Goal: Task Accomplishment & Management: Use online tool/utility

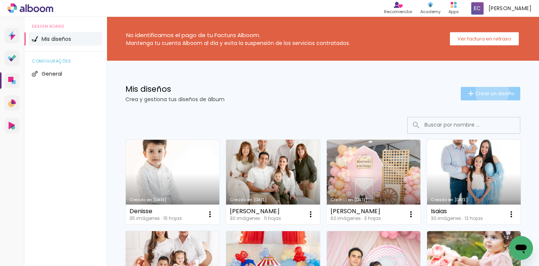
click at [486, 92] on span "Crear un diseño" at bounding box center [494, 93] width 39 height 5
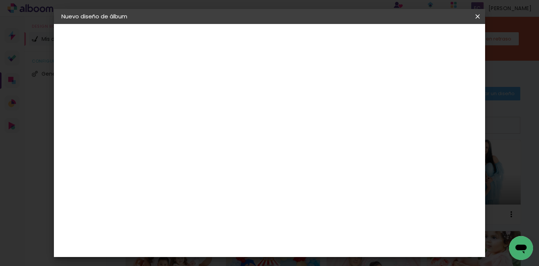
click at [184, 97] on input at bounding box center [184, 101] width 0 height 12
type input "[PERSON_NAME]"
type paper-input "[PERSON_NAME]"
click at [184, 102] on input "[PERSON_NAME]" at bounding box center [184, 101] width 0 height 12
click at [0, 0] on slot "Avanzar" at bounding box center [0, 0] width 0 height 0
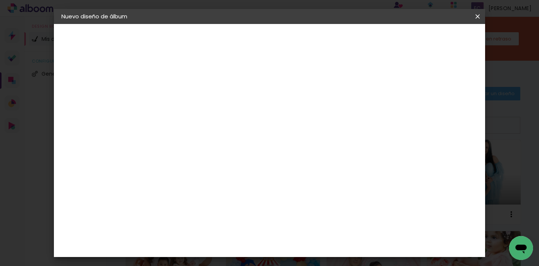
click at [0, 0] on slot "Tamaño libre" at bounding box center [0, 0] width 0 height 0
click at [290, 35] on paper-button "Avanzar" at bounding box center [272, 39] width 36 height 13
drag, startPoint x: 157, startPoint y: 192, endPoint x: 185, endPoint y: 193, distance: 27.7
click at [185, 155] on div "30 cm cm cm mm La mayoría de las encuadernadoras sugieren sangrado." at bounding box center [300, 125] width 298 height 60
type input "3"
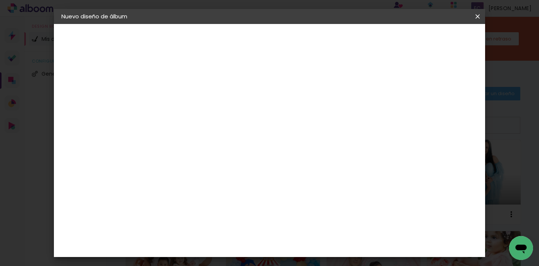
scroll to position [70, 0]
type input "20"
type paper-input "20"
drag, startPoint x: 310, startPoint y: 171, endPoint x: 358, endPoint y: 172, distance: 48.3
click at [358, 172] on div "cm" at bounding box center [315, 175] width 238 height 26
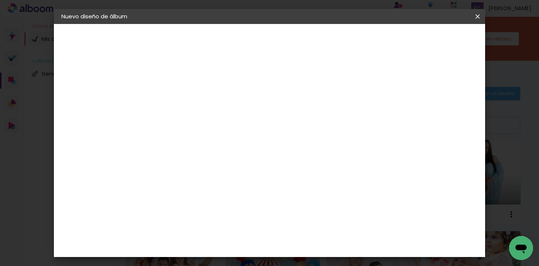
scroll to position [127, 0]
type input "40"
type paper-input "40"
type input "4"
type paper-input "4"
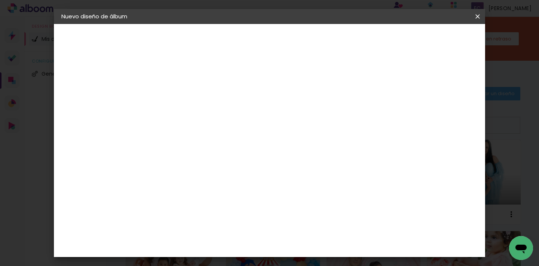
click at [444, 116] on input "4" at bounding box center [438, 112] width 13 height 11
type input "3"
type paper-input "3"
click at [444, 116] on input "3" at bounding box center [438, 112] width 13 height 11
type input "2"
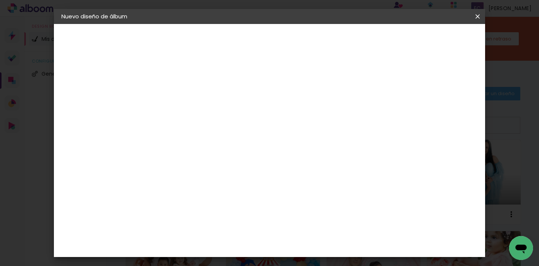
type paper-input "2"
click at [444, 116] on input "2" at bounding box center [440, 112] width 13 height 11
type input "1"
type paper-input "1"
click at [444, 116] on input "1" at bounding box center [441, 112] width 13 height 11
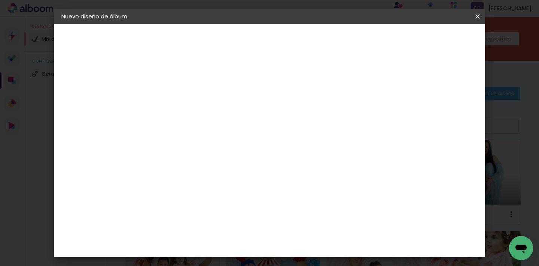
type input "0"
click at [445, 116] on input "0" at bounding box center [443, 112] width 13 height 11
drag, startPoint x: 163, startPoint y: 194, endPoint x: 181, endPoint y: 196, distance: 18.5
click at [181, 196] on paper-input-container "20 cm" at bounding box center [165, 199] width 34 height 19
type input "2"
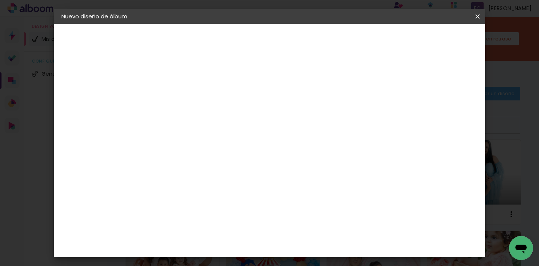
scroll to position [135, 0]
type input "30"
type paper-input "30"
drag, startPoint x: 313, startPoint y: 242, endPoint x: 340, endPoint y: 246, distance: 27.2
click at [340, 246] on div "cm" at bounding box center [315, 244] width 191 height 26
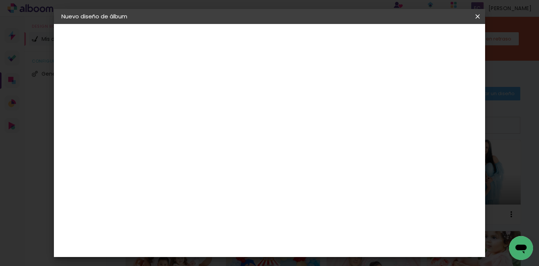
scroll to position [192, 0]
type input "60"
type paper-input "60"
click at [431, 40] on span "Empezar diseño" at bounding box center [410, 39] width 42 height 5
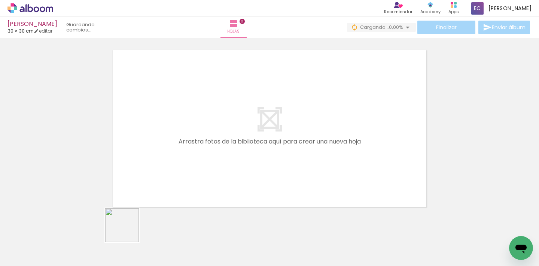
drag, startPoint x: 128, startPoint y: 231, endPoint x: 185, endPoint y: 139, distance: 107.8
click at [185, 139] on quentale-workspace at bounding box center [269, 133] width 539 height 266
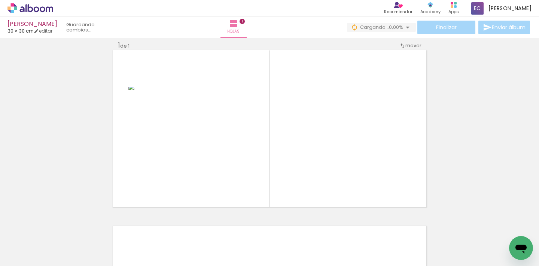
scroll to position [9, 0]
drag, startPoint x: 86, startPoint y: 242, endPoint x: 191, endPoint y: 166, distance: 129.7
click at [191, 166] on quentale-workspace at bounding box center [269, 133] width 539 height 266
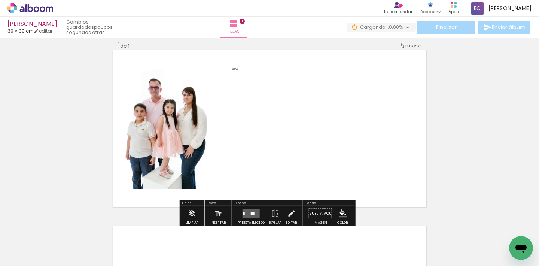
scroll to position [0, 0]
click at [241, 208] on div at bounding box center [251, 213] width 20 height 15
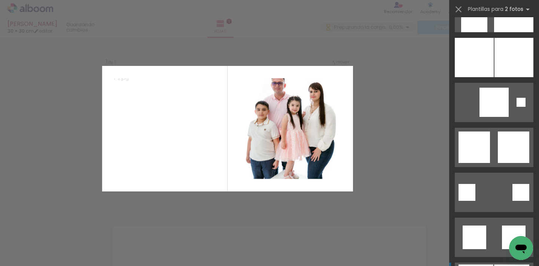
scroll to position [929, 0]
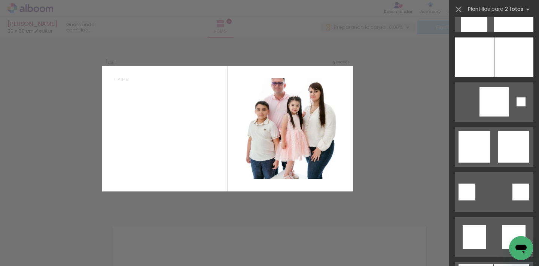
click at [444, 105] on div "Confirmar Cancelar" at bounding box center [269, 212] width 539 height 369
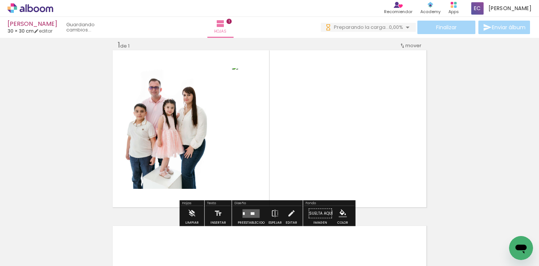
scroll to position [0, 0]
click at [341, 133] on quentale-photo at bounding box center [322, 128] width 181 height 121
click at [305, 151] on quentale-photo at bounding box center [322, 128] width 181 height 121
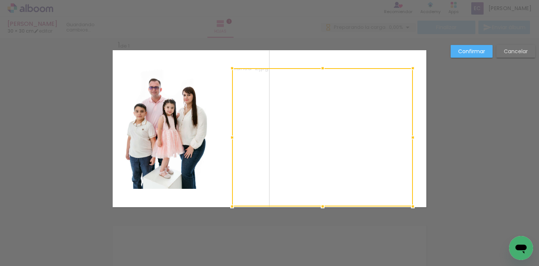
drag, startPoint x: 319, startPoint y: 189, endPoint x: 326, endPoint y: 222, distance: 33.2
click at [326, 222] on div "Insertar hoja 1 de 1 Confirmar Cancelar" at bounding box center [269, 212] width 539 height 369
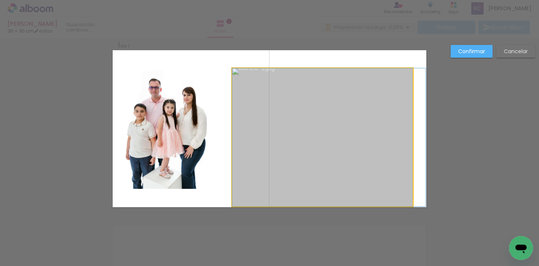
drag, startPoint x: 316, startPoint y: 147, endPoint x: 335, endPoint y: 149, distance: 19.2
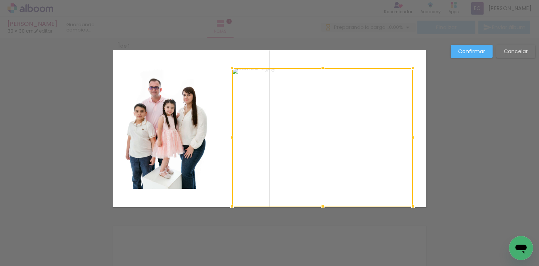
click at [0, 0] on slot "Confirmar" at bounding box center [0, 0] width 0 height 0
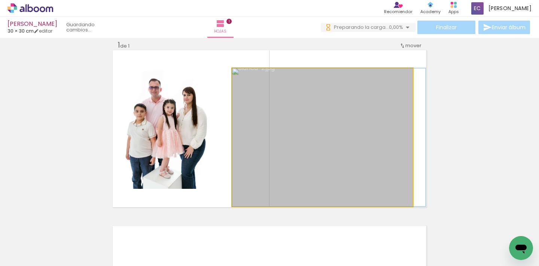
drag, startPoint x: 322, startPoint y: 164, endPoint x: 345, endPoint y: 164, distance: 22.8
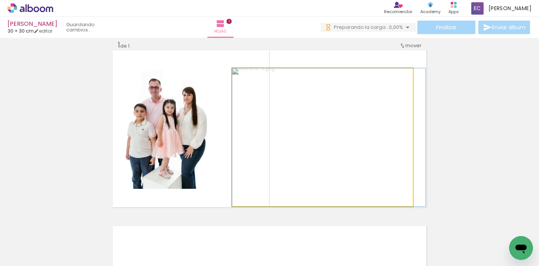
click at [331, 133] on quentale-photo at bounding box center [322, 137] width 181 height 138
click at [330, 133] on quentale-photo at bounding box center [322, 137] width 181 height 138
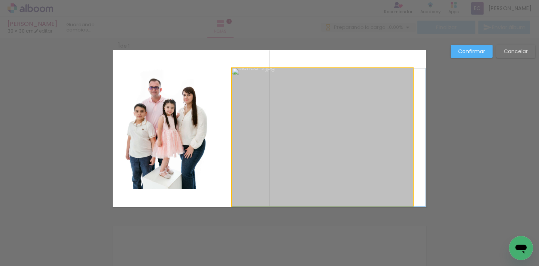
drag, startPoint x: 328, startPoint y: 139, endPoint x: 351, endPoint y: 142, distance: 22.6
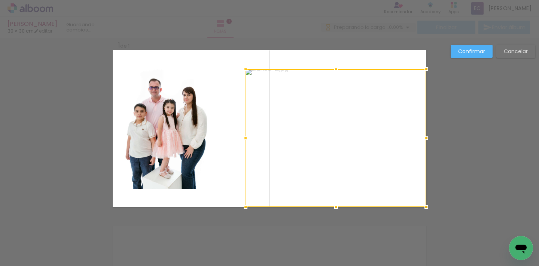
drag, startPoint x: 321, startPoint y: 103, endPoint x: 336, endPoint y: 125, distance: 25.9
click at [336, 125] on div at bounding box center [336, 138] width 181 height 138
drag, startPoint x: 333, startPoint y: 69, endPoint x: 329, endPoint y: 20, distance: 49.6
click at [329, 0] on div "Bianca 30 × 30 cm editar Hojas 1 Finalizar Enviar álbum Insertar hoja 1 de 1 Co…" at bounding box center [269, 0] width 539 height 0
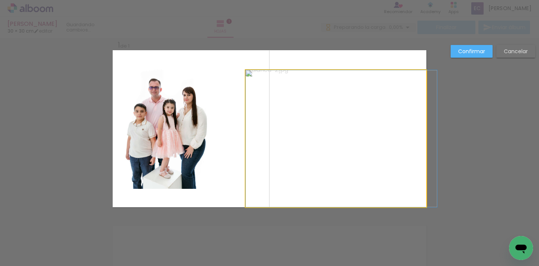
click at [330, 91] on quentale-photo at bounding box center [336, 138] width 181 height 137
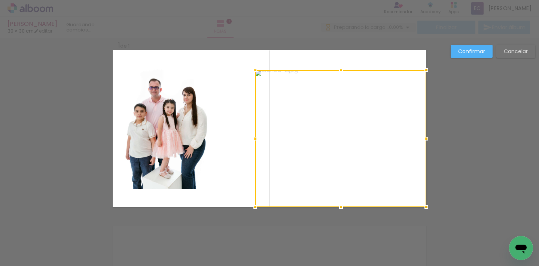
drag, startPoint x: 244, startPoint y: 139, endPoint x: 253, endPoint y: 139, distance: 9.4
click at [253, 139] on div at bounding box center [255, 138] width 15 height 15
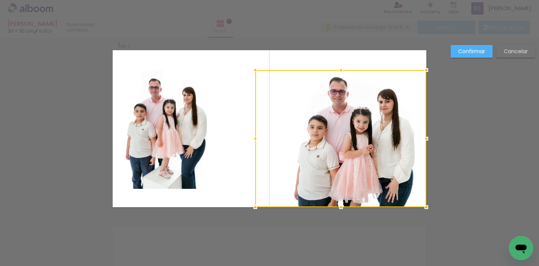
click at [486, 134] on div "Confirmar Cancelar" at bounding box center [269, 212] width 539 height 369
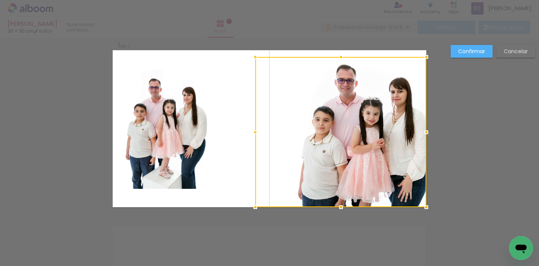
drag, startPoint x: 338, startPoint y: 69, endPoint x: 337, endPoint y: 56, distance: 13.1
click at [337, 56] on div at bounding box center [341, 56] width 15 height 15
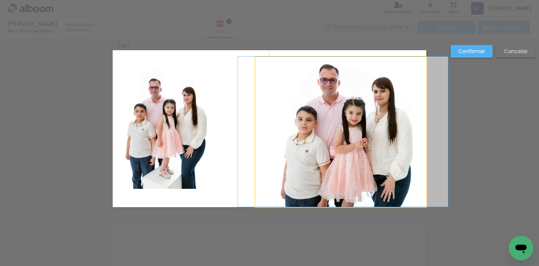
drag, startPoint x: 364, startPoint y: 131, endPoint x: 346, endPoint y: 128, distance: 17.6
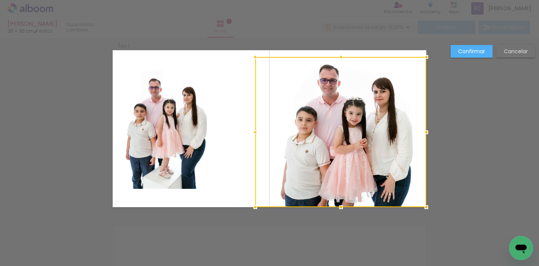
click at [481, 136] on div "Confirmar Cancelar" at bounding box center [269, 212] width 539 height 369
click at [195, 135] on quentale-photo at bounding box center [165, 128] width 91 height 121
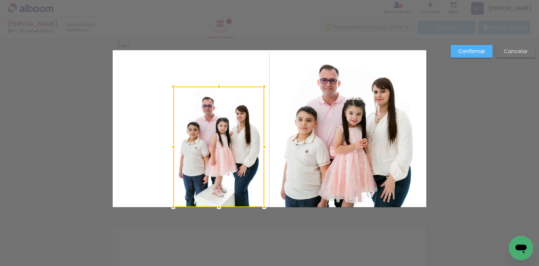
drag, startPoint x: 172, startPoint y: 126, endPoint x: 168, endPoint y: 96, distance: 30.6
click at [224, 149] on div at bounding box center [218, 146] width 91 height 121
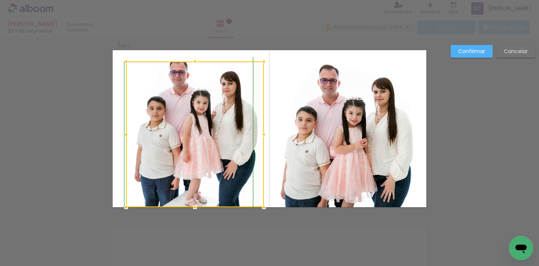
drag, startPoint x: 171, startPoint y: 88, endPoint x: 124, endPoint y: 57, distance: 55.4
click at [124, 57] on div at bounding box center [126, 61] width 15 height 15
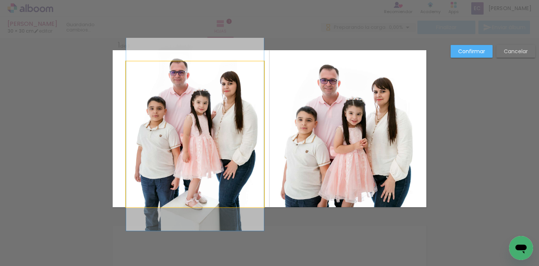
click at [189, 64] on quentale-photo at bounding box center [195, 134] width 138 height 146
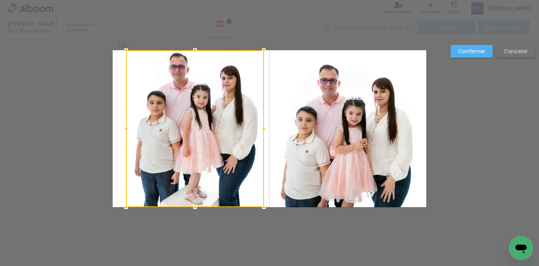
drag, startPoint x: 193, startPoint y: 60, endPoint x: 193, endPoint y: 48, distance: 11.6
click at [193, 48] on div at bounding box center [195, 50] width 15 height 15
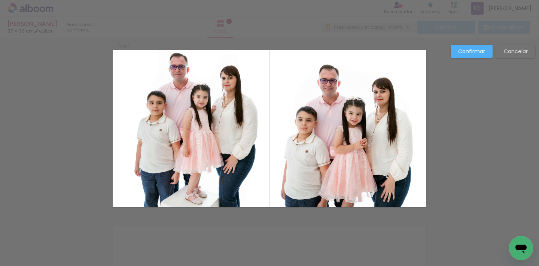
click at [191, 109] on quentale-photo at bounding box center [195, 128] width 138 height 157
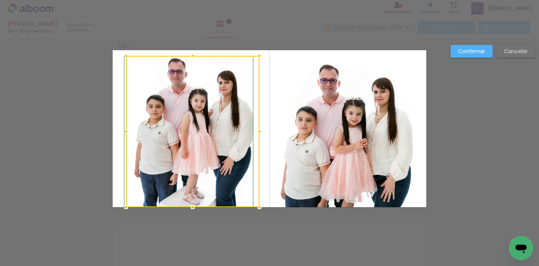
drag, startPoint x: 259, startPoint y: 51, endPoint x: 256, endPoint y: 55, distance: 4.8
click at [256, 55] on div at bounding box center [259, 55] width 15 height 15
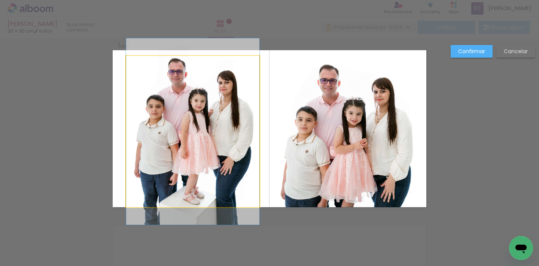
click at [158, 118] on quentale-photo at bounding box center [192, 131] width 133 height 151
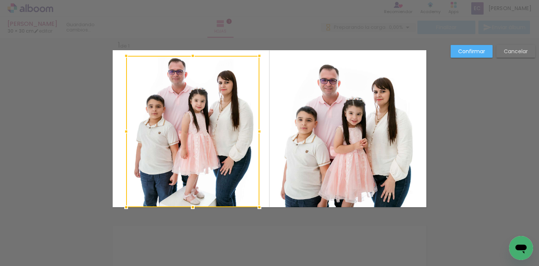
click at [477, 142] on div "Confirmar Cancelar" at bounding box center [269, 212] width 539 height 369
click at [471, 58] on div "Confirmar Cancelar" at bounding box center [491, 54] width 88 height 18
click at [472, 45] on paper-button "Confirmar" at bounding box center [472, 51] width 42 height 13
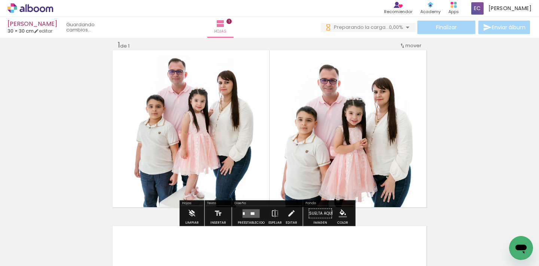
click at [492, 141] on div "Insertar hoja 1 de 1" at bounding box center [269, 207] width 539 height 352
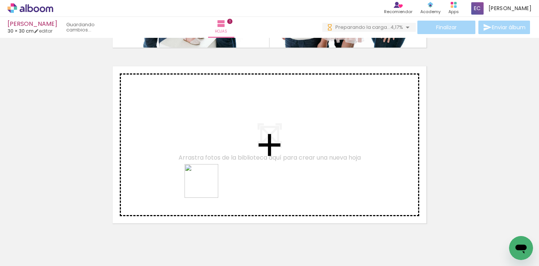
drag, startPoint x: 203, startPoint y: 234, endPoint x: 207, endPoint y: 176, distance: 57.8
click at [207, 176] on quentale-workspace at bounding box center [269, 133] width 539 height 266
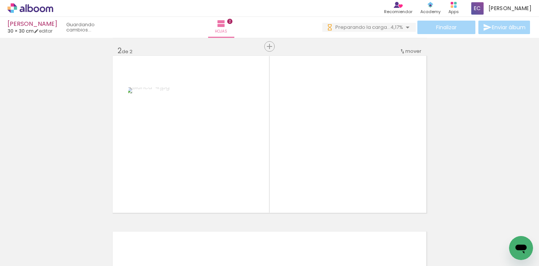
scroll to position [185, 0]
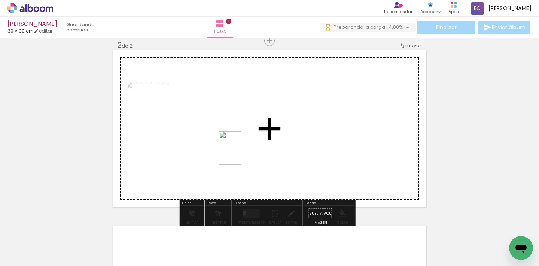
drag, startPoint x: 168, startPoint y: 235, endPoint x: 241, endPoint y: 153, distance: 109.7
click at [241, 153] on quentale-workspace at bounding box center [269, 133] width 539 height 266
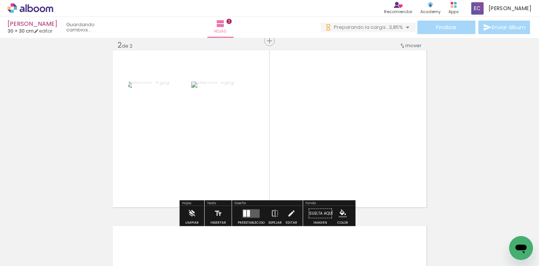
scroll to position [0, 0]
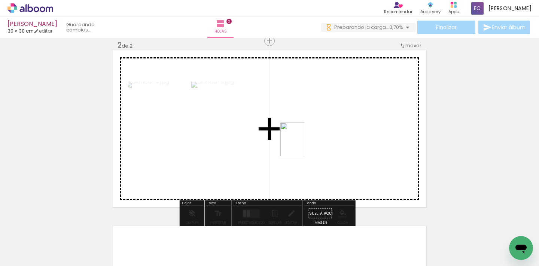
drag, startPoint x: 285, startPoint y: 177, endPoint x: 298, endPoint y: 216, distance: 40.7
click at [305, 141] on quentale-workspace at bounding box center [269, 133] width 539 height 266
drag, startPoint x: 287, startPoint y: 247, endPoint x: 340, endPoint y: 164, distance: 98.5
click at [331, 159] on quentale-workspace at bounding box center [269, 133] width 539 height 266
drag, startPoint x: 332, startPoint y: 241, endPoint x: 386, endPoint y: 150, distance: 104.9
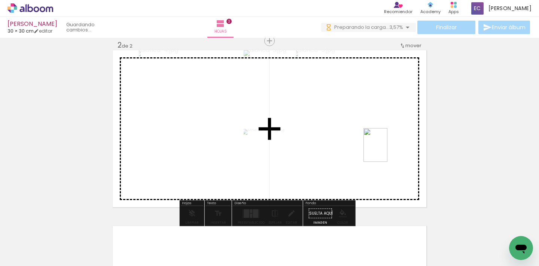
click at [386, 150] on quentale-workspace at bounding box center [269, 133] width 539 height 266
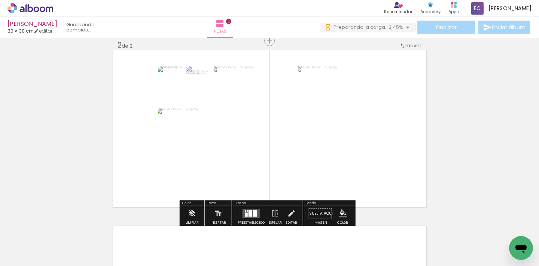
click at [251, 208] on div at bounding box center [251, 213] width 20 height 15
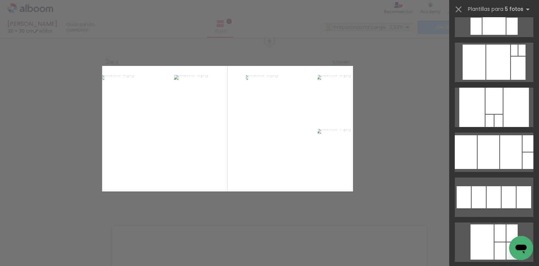
scroll to position [205, 0]
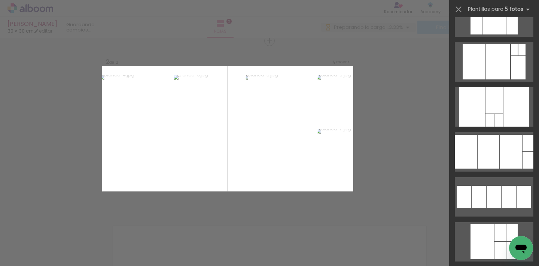
click at [510, 140] on div at bounding box center [511, 152] width 22 height 34
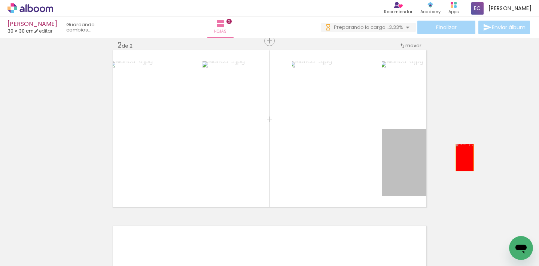
drag, startPoint x: 392, startPoint y: 164, endPoint x: 462, endPoint y: 157, distance: 70.7
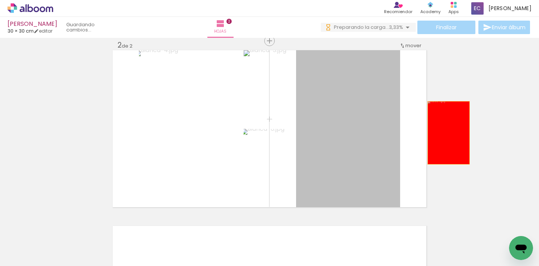
drag, startPoint x: 339, startPoint y: 131, endPoint x: 465, endPoint y: 133, distance: 125.8
click at [465, 133] on div "Insertar hoja 1 de 2 Insertar hoja 2 de 2" at bounding box center [269, 118] width 539 height 527
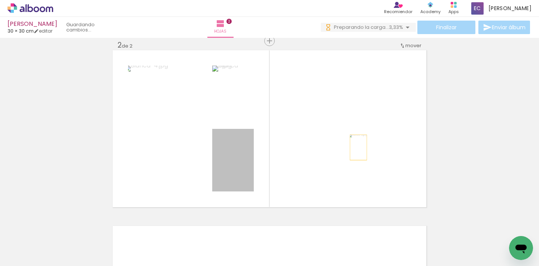
drag, startPoint x: 356, startPoint y: 147, endPoint x: 441, endPoint y: 135, distance: 86.2
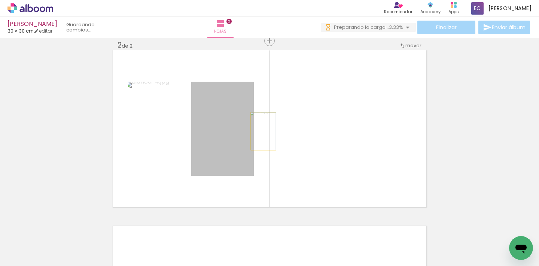
drag, startPoint x: 261, startPoint y: 131, endPoint x: 238, endPoint y: 134, distance: 22.2
click at [261, 131] on quentale-layouter at bounding box center [270, 128] width 314 height 157
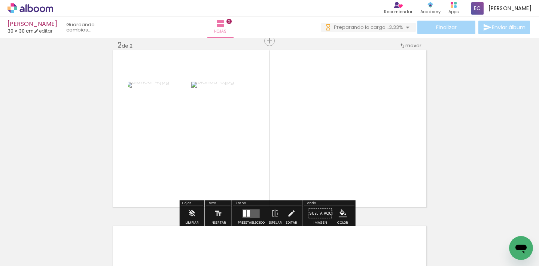
click at [247, 212] on div at bounding box center [248, 213] width 3 height 7
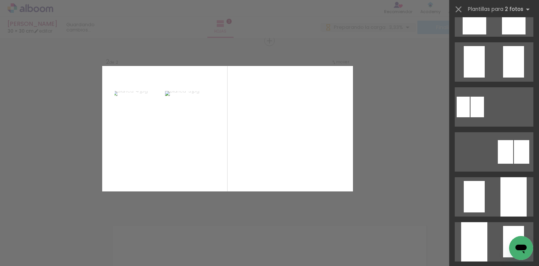
scroll to position [0, 0]
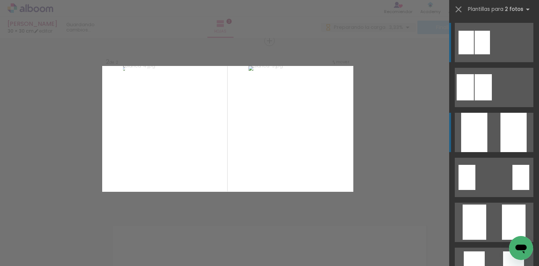
click at [493, 129] on quentale-layouter at bounding box center [494, 132] width 79 height 39
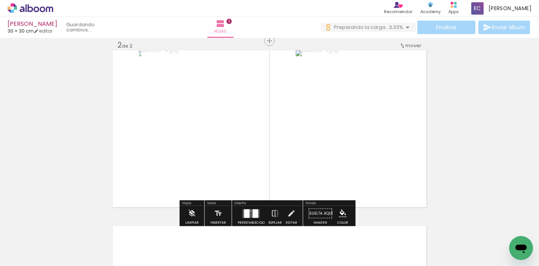
click at [249, 210] on quentale-layouter at bounding box center [251, 213] width 17 height 9
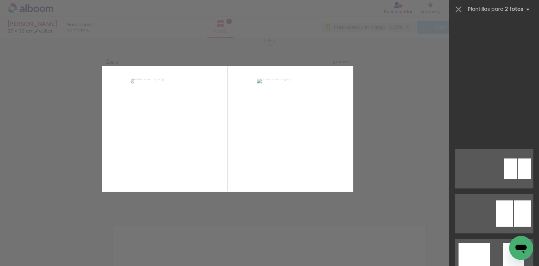
scroll to position [724, 0]
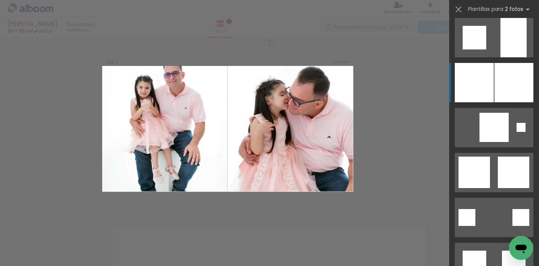
click at [508, 69] on div at bounding box center [514, 82] width 39 height 39
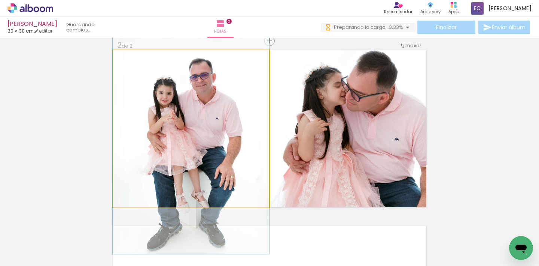
drag, startPoint x: 189, startPoint y: 144, endPoint x: 201, endPoint y: 159, distance: 19.5
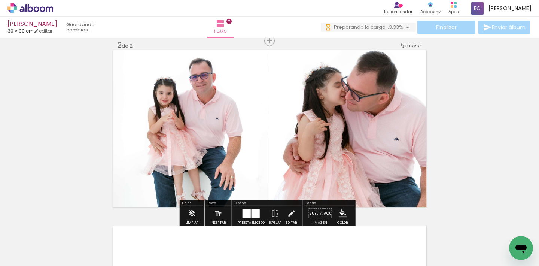
click at [496, 117] on div "Insertar hoja 1 de 2 Insertar hoja 2 de 2" at bounding box center [269, 118] width 539 height 527
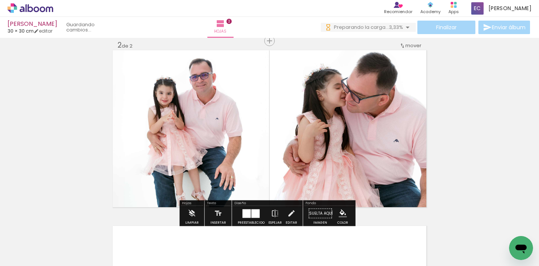
click at [475, 130] on div "Insertar hoja 1 de 2 Insertar hoja 2 de 2" at bounding box center [269, 118] width 539 height 527
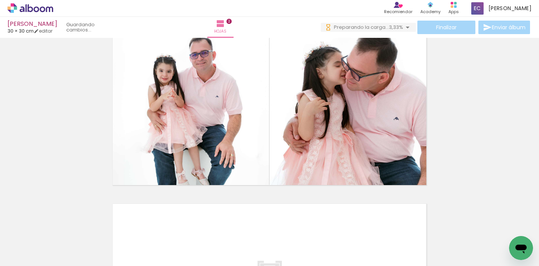
scroll to position [207, 0]
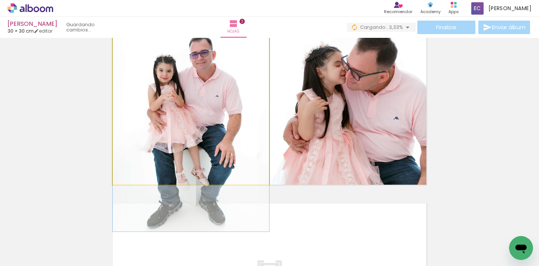
click at [147, 132] on quentale-photo at bounding box center [191, 106] width 156 height 157
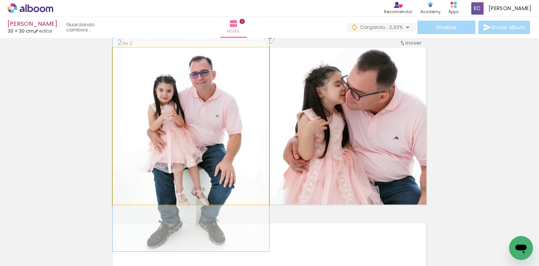
click at [208, 109] on quentale-photo at bounding box center [191, 126] width 156 height 157
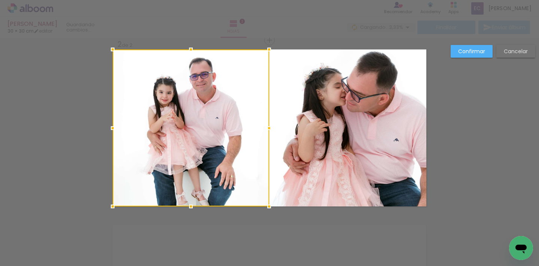
scroll to position [185, 0]
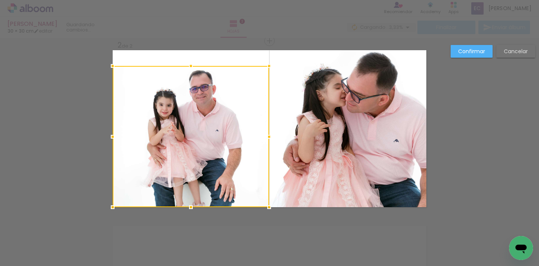
drag, startPoint x: 189, startPoint y: 49, endPoint x: 191, endPoint y: 67, distance: 17.7
click at [191, 67] on div at bounding box center [190, 65] width 15 height 15
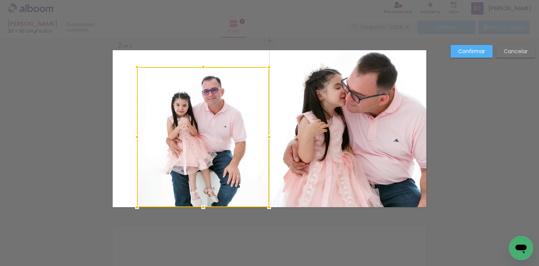
drag, startPoint x: 112, startPoint y: 137, endPoint x: 137, endPoint y: 133, distance: 24.6
click at [137, 133] on div at bounding box center [137, 137] width 15 height 15
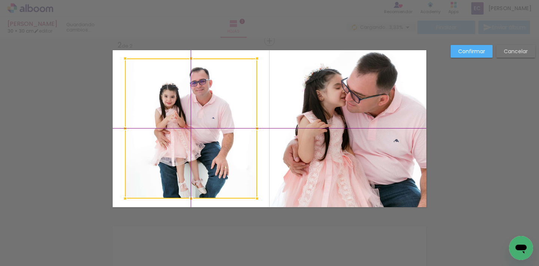
drag, startPoint x: 184, startPoint y: 136, endPoint x: 167, endPoint y: 130, distance: 18.0
click at [167, 130] on div at bounding box center [191, 128] width 132 height 140
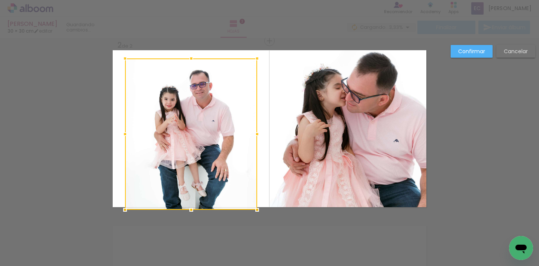
drag, startPoint x: 188, startPoint y: 197, endPoint x: 190, endPoint y: 207, distance: 10.6
click at [190, 207] on div at bounding box center [191, 209] width 15 height 15
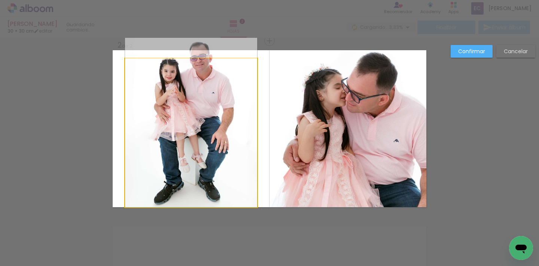
drag, startPoint x: 191, startPoint y: 165, endPoint x: 196, endPoint y: 74, distance: 91.1
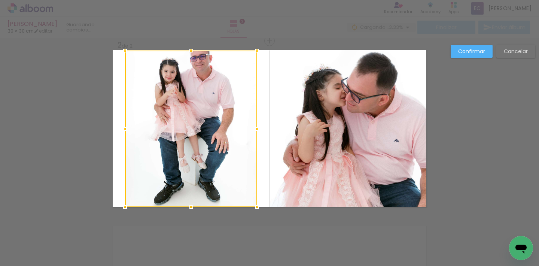
drag, startPoint x: 189, startPoint y: 58, endPoint x: 188, endPoint y: 46, distance: 12.1
click at [188, 46] on div at bounding box center [191, 50] width 15 height 15
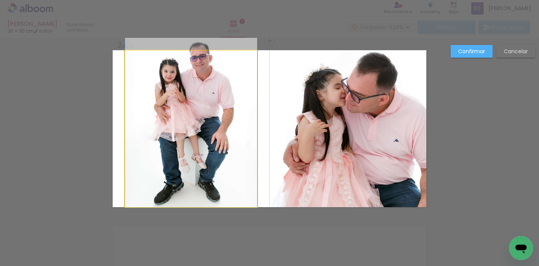
click at [230, 141] on quentale-photo at bounding box center [191, 129] width 132 height 156
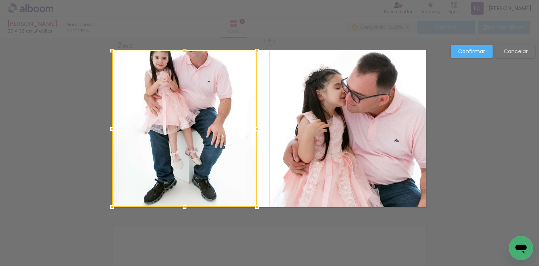
drag, startPoint x: 125, startPoint y: 126, endPoint x: 165, endPoint y: 126, distance: 40.1
click at [112, 126] on div at bounding box center [111, 128] width 15 height 15
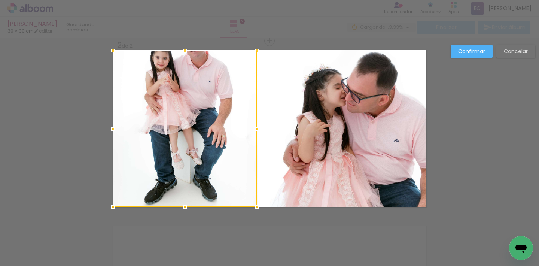
drag, startPoint x: 235, startPoint y: 126, endPoint x: 241, endPoint y: 126, distance: 6.0
click at [235, 126] on div at bounding box center [185, 129] width 145 height 156
click at [462, 61] on div "Confirmar Cancelar" at bounding box center [491, 54] width 88 height 18
click at [0, 0] on slot "Confirmar" at bounding box center [0, 0] width 0 height 0
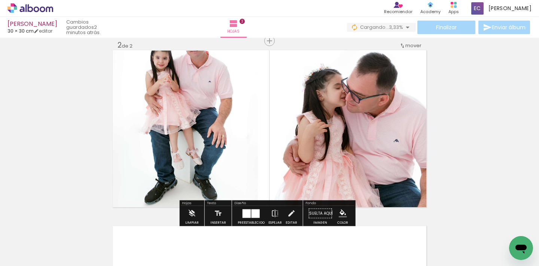
click at [475, 114] on div "Insertar hoja 1 de 2 Insertar hoja 2 de 2" at bounding box center [269, 118] width 539 height 527
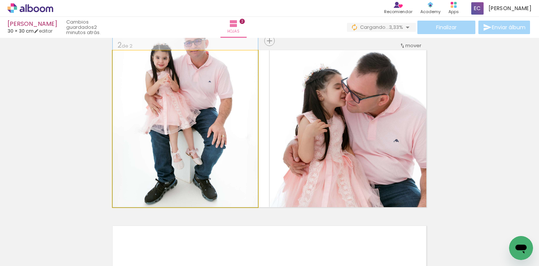
click at [144, 124] on quentale-photo at bounding box center [185, 129] width 145 height 156
click at [184, 87] on quentale-photo at bounding box center [185, 129] width 145 height 156
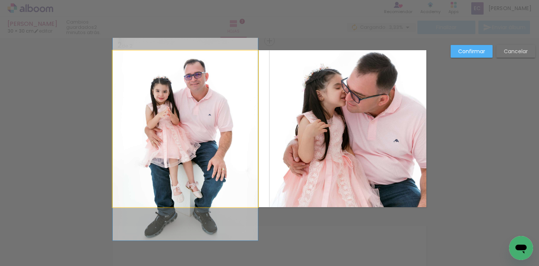
drag, startPoint x: 184, startPoint y: 80, endPoint x: 201, endPoint y: 114, distance: 37.2
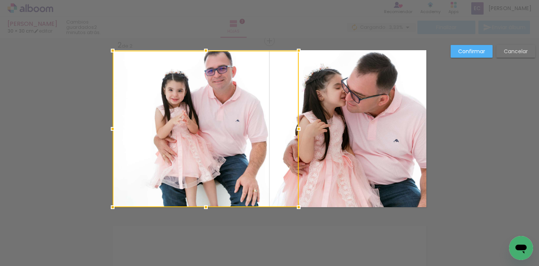
drag, startPoint x: 249, startPoint y: 130, endPoint x: 244, endPoint y: 127, distance: 6.0
click at [244, 127] on div at bounding box center [206, 129] width 186 height 156
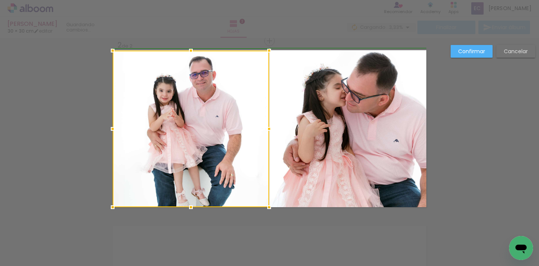
drag, startPoint x: 297, startPoint y: 128, endPoint x: 269, endPoint y: 128, distance: 27.7
click at [269, 128] on div at bounding box center [269, 128] width 15 height 15
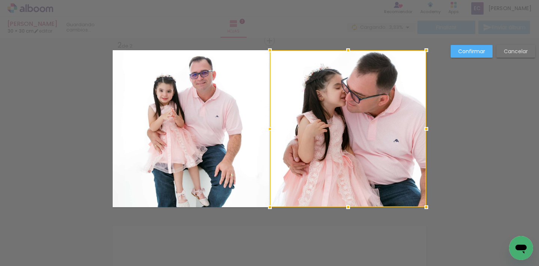
click at [475, 138] on div "Confirmar Cancelar" at bounding box center [269, 125] width 539 height 545
click at [0, 0] on slot "Confirmar" at bounding box center [0, 0] width 0 height 0
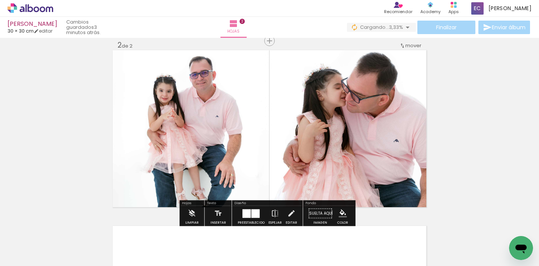
click at [453, 125] on div "Insertar hoja 1 de 2 Insertar hoja 2 de 2" at bounding box center [269, 118] width 539 height 527
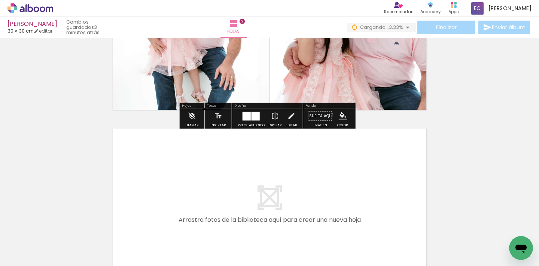
scroll to position [321, 0]
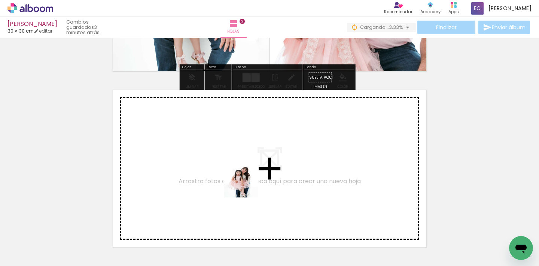
drag, startPoint x: 253, startPoint y: 246, endPoint x: 302, endPoint y: 244, distance: 48.7
click at [247, 185] on quentale-workspace at bounding box center [269, 133] width 539 height 266
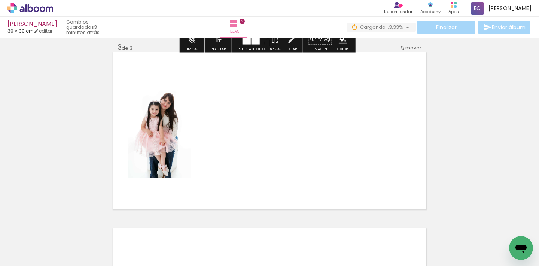
scroll to position [361, 0]
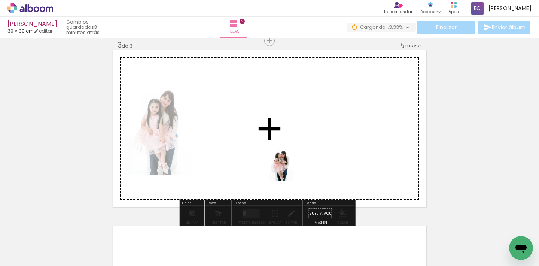
drag, startPoint x: 288, startPoint y: 232, endPoint x: 291, endPoint y: 170, distance: 62.2
click at [291, 170] on quentale-workspace at bounding box center [269, 133] width 539 height 266
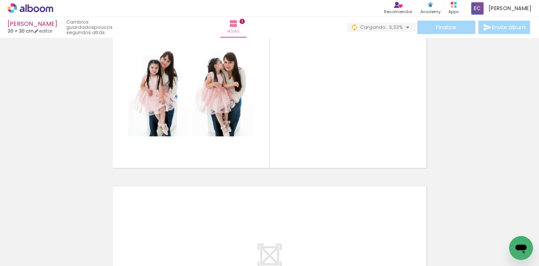
scroll to position [390, 0]
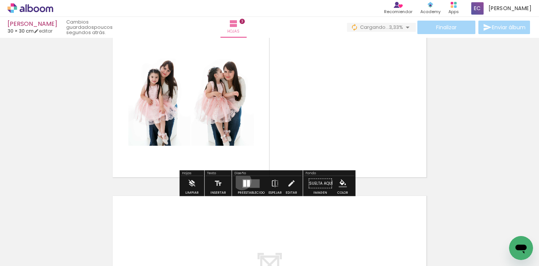
click at [241, 181] on div at bounding box center [251, 183] width 20 height 15
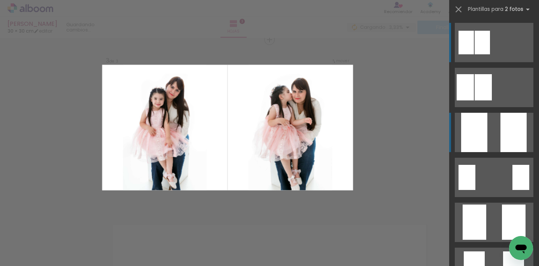
scroll to position [361, 0]
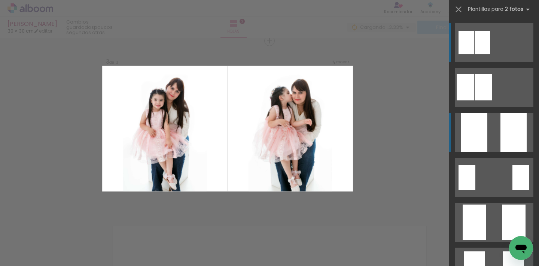
click at [501, 136] on div at bounding box center [514, 132] width 26 height 39
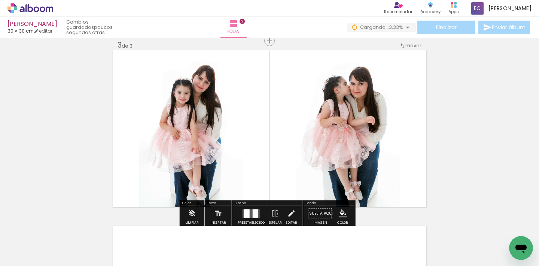
click at [475, 124] on div "Insertar hoja 1 de 3 Insertar hoja 2 de 3 Insertar hoja 3 de 3" at bounding box center [269, 31] width 539 height 703
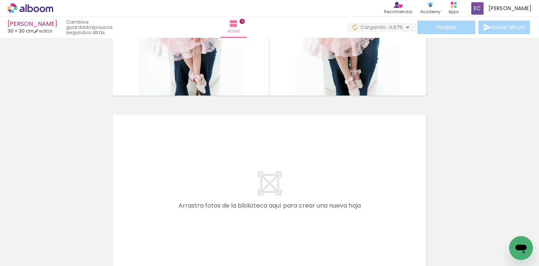
scroll to position [492, 0]
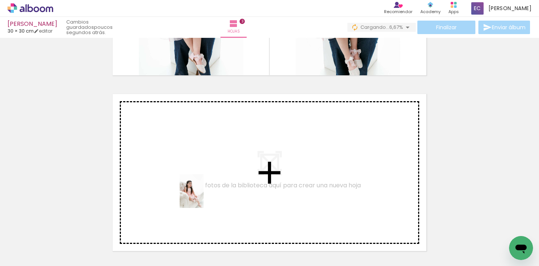
drag, startPoint x: 208, startPoint y: 248, endPoint x: 200, endPoint y: 180, distance: 67.9
click at [200, 180] on quentale-workspace at bounding box center [269, 133] width 539 height 266
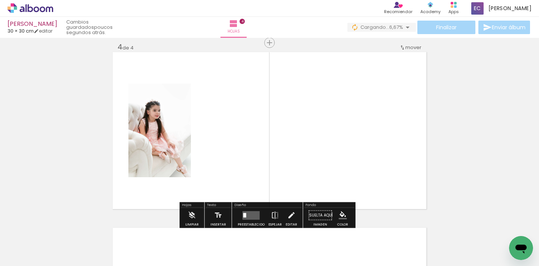
scroll to position [536, 0]
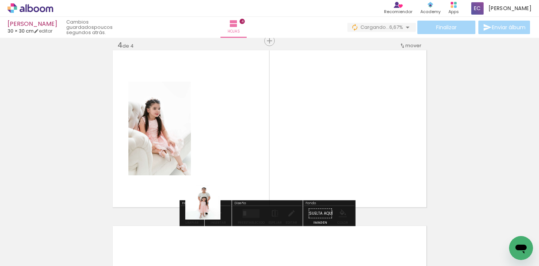
drag, startPoint x: 180, startPoint y: 247, endPoint x: 258, endPoint y: 155, distance: 120.6
click at [257, 155] on quentale-workspace at bounding box center [269, 133] width 539 height 266
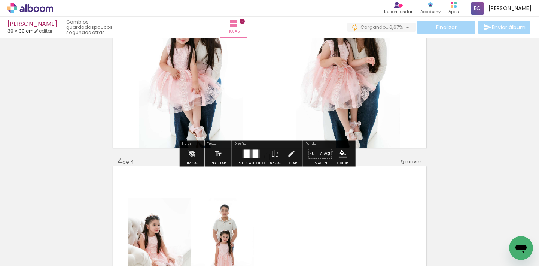
scroll to position [340, 0]
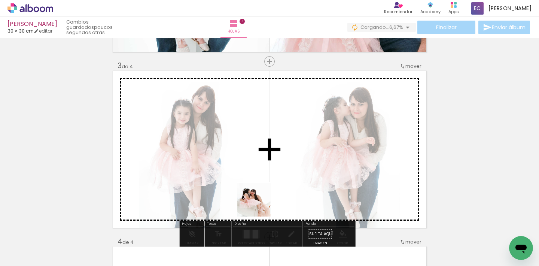
drag, startPoint x: 256, startPoint y: 242, endPoint x: 297, endPoint y: 218, distance: 47.5
click at [264, 170] on quentale-workspace at bounding box center [269, 133] width 539 height 266
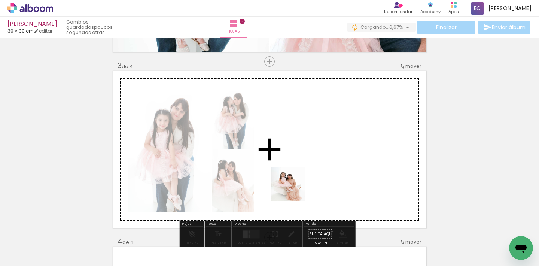
drag, startPoint x: 300, startPoint y: 243, endPoint x: 295, endPoint y: 185, distance: 58.7
click at [295, 185] on quentale-workspace at bounding box center [269, 133] width 539 height 266
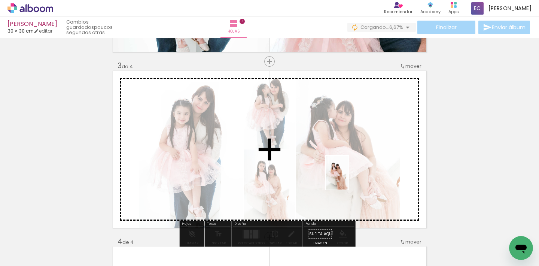
drag, startPoint x: 350, startPoint y: 243, endPoint x: 349, endPoint y: 178, distance: 64.4
click at [349, 178] on quentale-workspace at bounding box center [269, 133] width 539 height 266
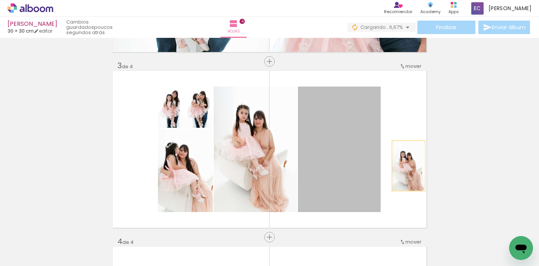
drag, startPoint x: 344, startPoint y: 167, endPoint x: 279, endPoint y: 159, distance: 65.9
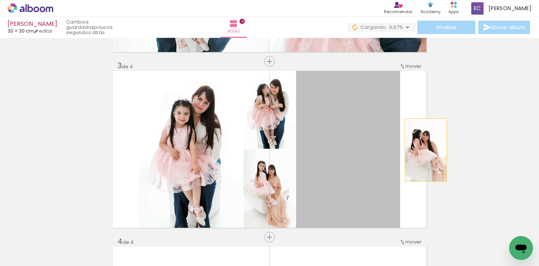
drag, startPoint x: 364, startPoint y: 164, endPoint x: 457, endPoint y: 143, distance: 95.6
click at [457, 143] on div "Insertar hoja 1 de 4 Insertar hoja 2 de 4 Insertar hoja 3 de 4 Insertar hoja 4 …" at bounding box center [269, 140] width 539 height 878
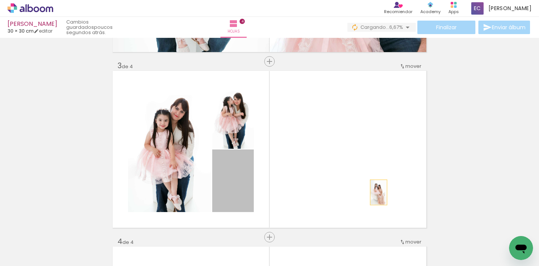
drag, startPoint x: 225, startPoint y: 194, endPoint x: 376, endPoint y: 192, distance: 150.9
click at [376, 192] on quentale-layouter at bounding box center [270, 149] width 314 height 157
drag, startPoint x: 225, startPoint y: 184, endPoint x: 432, endPoint y: 136, distance: 212.2
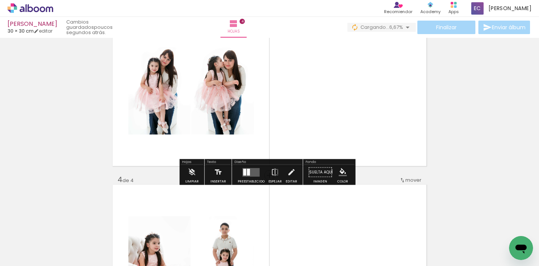
scroll to position [405, 0]
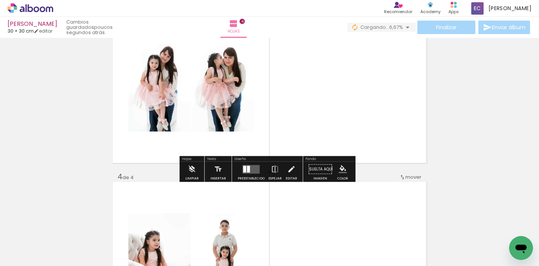
click at [244, 167] on div at bounding box center [244, 168] width 3 height 7
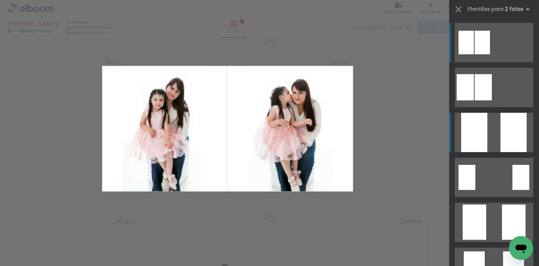
click at [502, 142] on div at bounding box center [514, 132] width 26 height 39
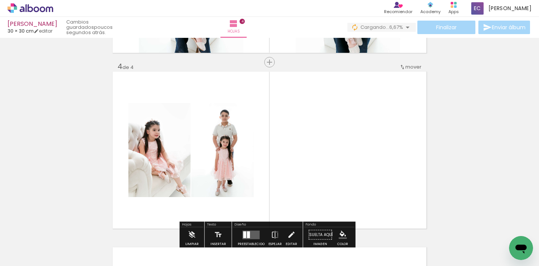
scroll to position [583, 0]
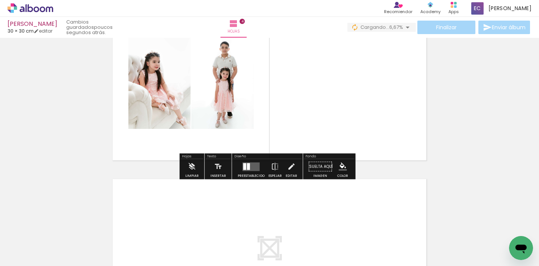
click at [254, 165] on quentale-layouter at bounding box center [251, 166] width 17 height 9
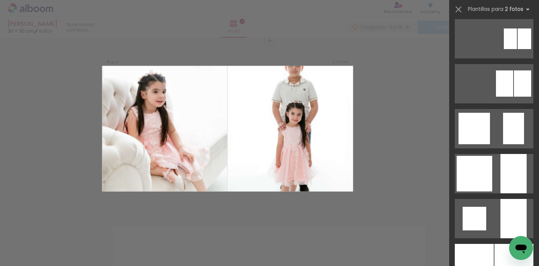
scroll to position [668, 0]
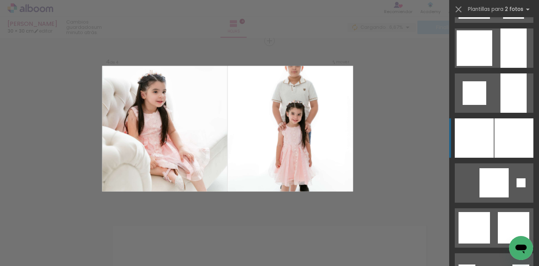
click at [506, 134] on div at bounding box center [514, 137] width 39 height 39
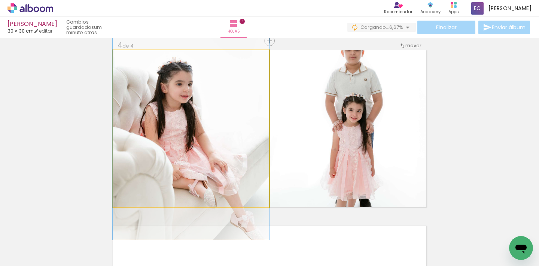
drag, startPoint x: 190, startPoint y: 140, endPoint x: 184, endPoint y: 141, distance: 5.8
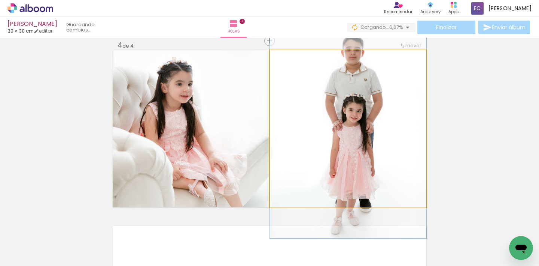
click at [350, 136] on quentale-photo at bounding box center [348, 128] width 156 height 157
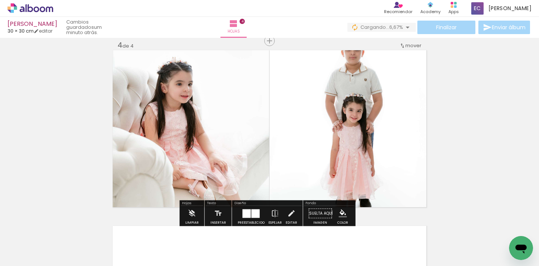
click at [357, 107] on quentale-photo at bounding box center [348, 128] width 156 height 157
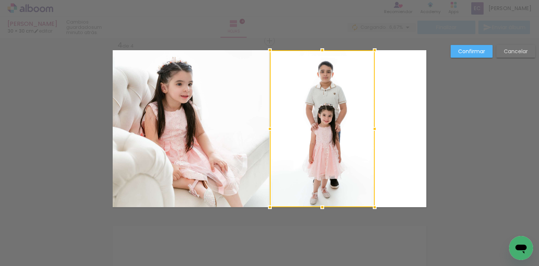
drag, startPoint x: 422, startPoint y: 127, endPoint x: 368, endPoint y: 129, distance: 53.2
click at [368, 129] on div at bounding box center [374, 128] width 15 height 15
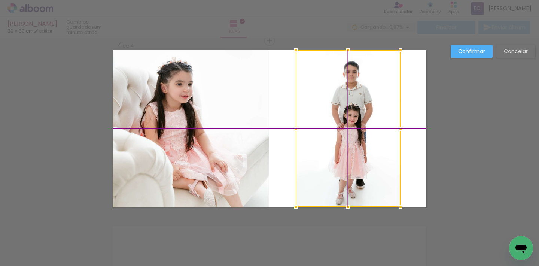
drag, startPoint x: 324, startPoint y: 128, endPoint x: 352, endPoint y: 130, distance: 28.1
click at [352, 130] on div at bounding box center [348, 128] width 105 height 157
click at [0, 0] on slot "Confirmar" at bounding box center [0, 0] width 0 height 0
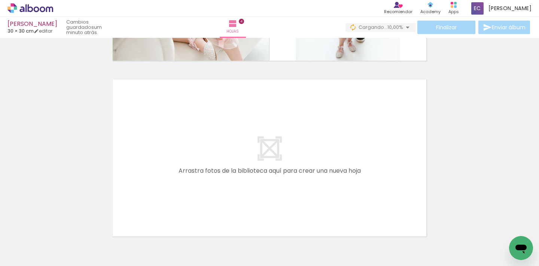
scroll to position [693, 0]
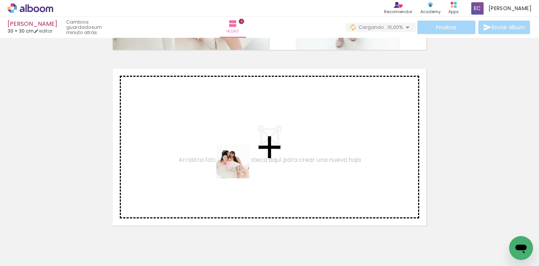
drag, startPoint x: 256, startPoint y: 253, endPoint x: 289, endPoint y: 229, distance: 40.1
click at [238, 167] on quentale-workspace at bounding box center [269, 133] width 539 height 266
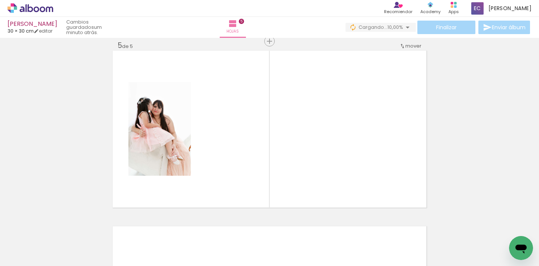
scroll to position [712, 0]
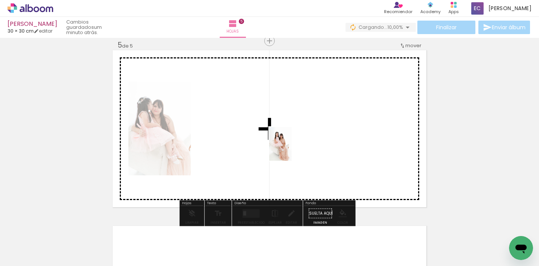
drag, startPoint x: 295, startPoint y: 240, endPoint x: 292, endPoint y: 149, distance: 90.3
click at [292, 149] on quentale-workspace at bounding box center [269, 133] width 539 height 266
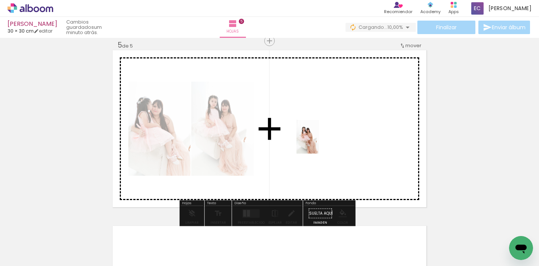
drag, startPoint x: 337, startPoint y: 247, endPoint x: 343, endPoint y: 162, distance: 85.2
click at [316, 129] on quentale-workspace at bounding box center [269, 133] width 539 height 266
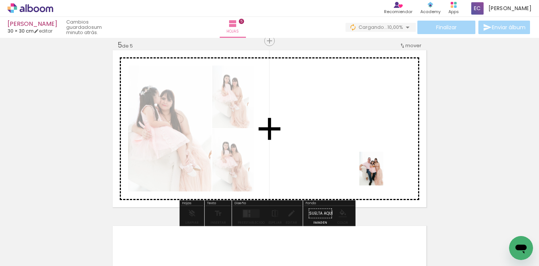
drag, startPoint x: 389, startPoint y: 247, endPoint x: 382, endPoint y: 174, distance: 73.7
click at [382, 174] on quentale-workspace at bounding box center [269, 133] width 539 height 266
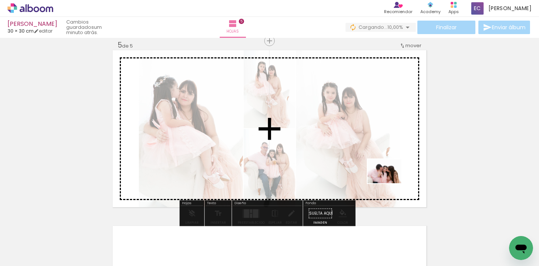
drag, startPoint x: 428, startPoint y: 244, endPoint x: 390, endPoint y: 182, distance: 72.9
click at [390, 182] on quentale-workspace at bounding box center [269, 133] width 539 height 266
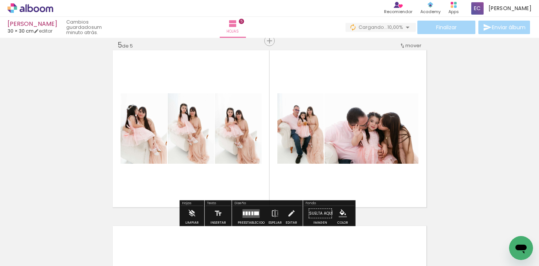
click at [251, 215] on quentale-layouter at bounding box center [251, 213] width 17 height 9
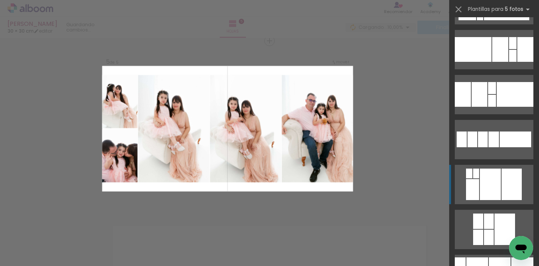
scroll to position [1897, 0]
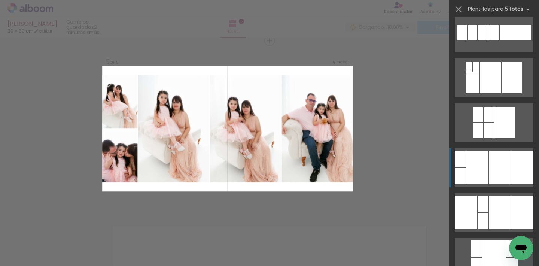
click at [491, 174] on div at bounding box center [500, 167] width 22 height 34
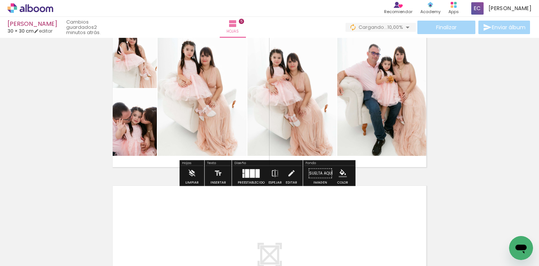
scroll to position [751, 0]
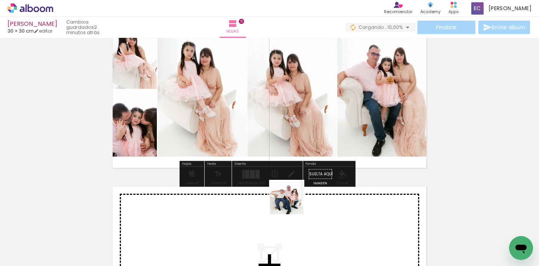
drag, startPoint x: 274, startPoint y: 235, endPoint x: 292, endPoint y: 203, distance: 36.5
click at [292, 203] on quentale-workspace at bounding box center [269, 133] width 539 height 266
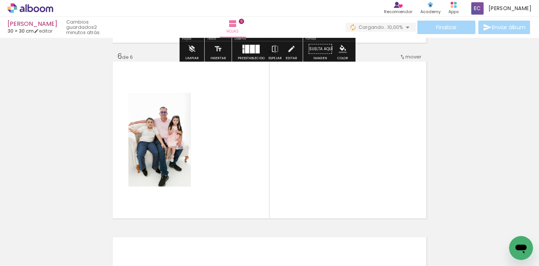
scroll to position [887, 0]
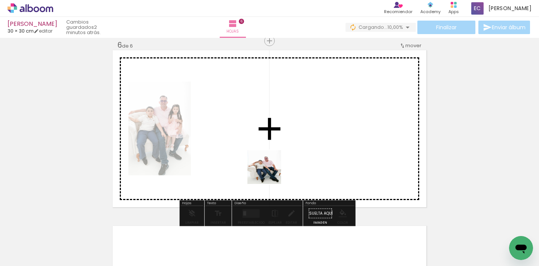
drag, startPoint x: 233, startPoint y: 244, endPoint x: 273, endPoint y: 166, distance: 87.7
click at [270, 170] on quentale-workspace at bounding box center [269, 133] width 539 height 266
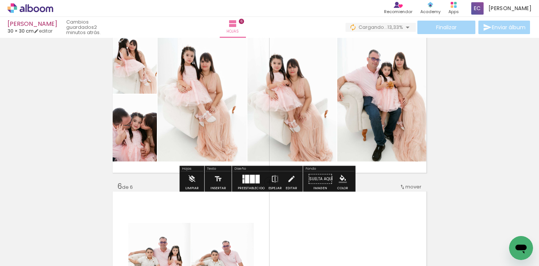
scroll to position [845, 0]
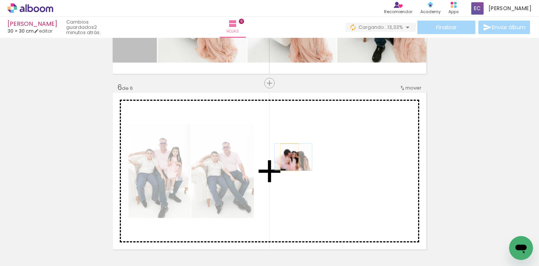
drag, startPoint x: 141, startPoint y: 50, endPoint x: 287, endPoint y: 157, distance: 180.8
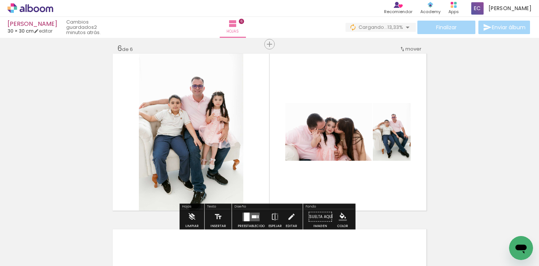
scroll to position [860, 0]
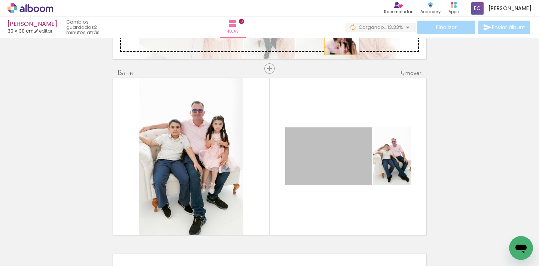
drag, startPoint x: 331, startPoint y: 167, endPoint x: 339, endPoint y: 43, distance: 123.8
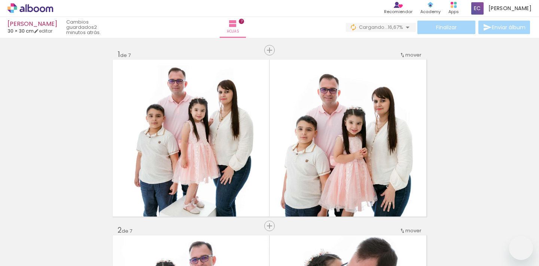
click at [348, 0] on div "Bianca 30 × 30 cm editar 2 minutos atrás. Hojas 7 Finalizar Enviar álbum Insert…" at bounding box center [269, 0] width 539 height 0
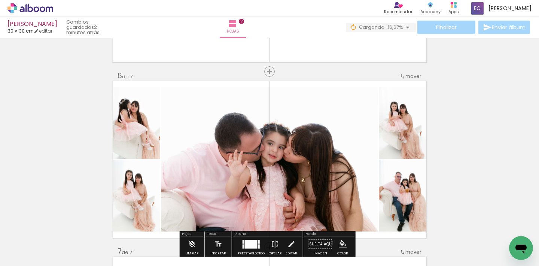
scroll to position [0, 393]
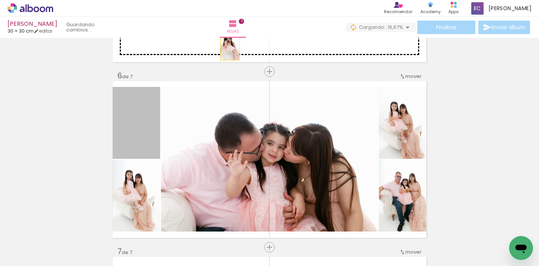
drag, startPoint x: 139, startPoint y: 124, endPoint x: 115, endPoint y: 193, distance: 73.4
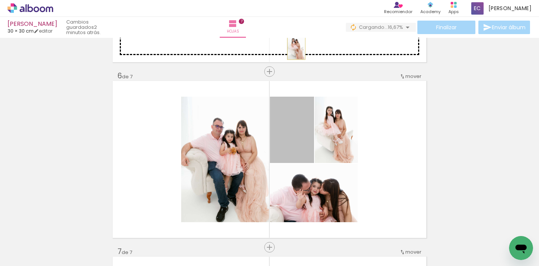
drag, startPoint x: 292, startPoint y: 147, endPoint x: 294, endPoint y: 46, distance: 101.1
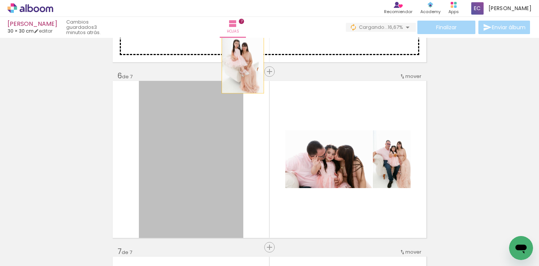
drag, startPoint x: 206, startPoint y: 176, endPoint x: 241, endPoint y: 59, distance: 121.6
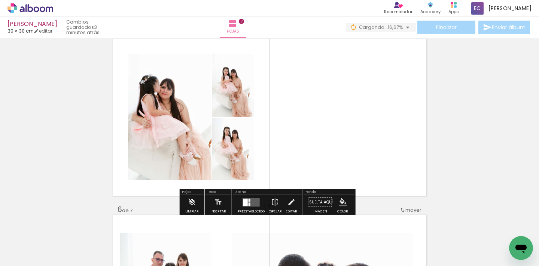
scroll to position [732, 0]
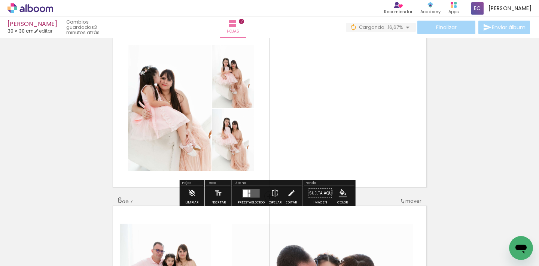
click at [243, 195] on div at bounding box center [245, 192] width 4 height 7
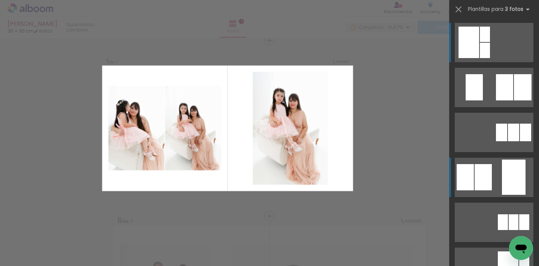
scroll to position [712, 0]
click at [468, 180] on div at bounding box center [465, 177] width 17 height 26
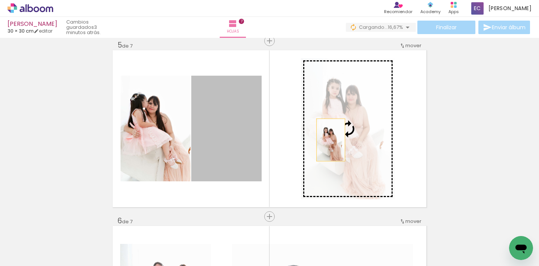
drag, startPoint x: 234, startPoint y: 143, endPoint x: 342, endPoint y: 139, distance: 108.2
click at [0, 0] on slot at bounding box center [0, 0] width 0 height 0
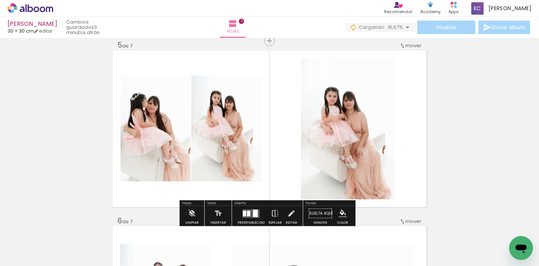
click at [479, 117] on div "Insertar hoja 1 de 7 Insertar hoja 2 de 7 Insertar hoja 3 de 7 Insertar hoja 4 …" at bounding box center [269, 31] width 539 height 1405
click at [248, 214] on div at bounding box center [248, 213] width 3 height 6
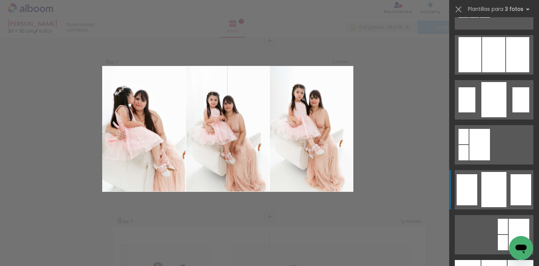
scroll to position [600, 0]
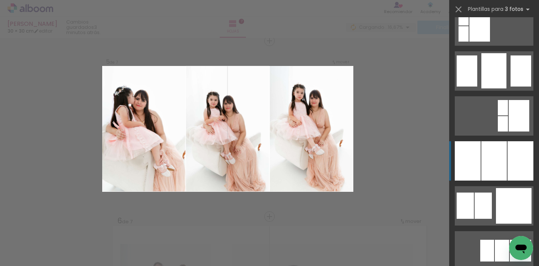
click at [491, 170] on div at bounding box center [493, 160] width 25 height 39
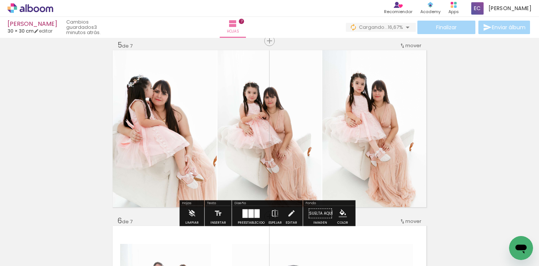
click at [256, 213] on div at bounding box center [257, 213] width 5 height 9
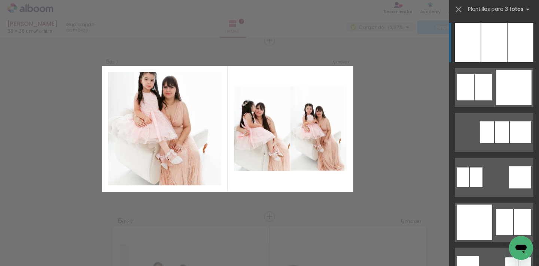
scroll to position [824, 0]
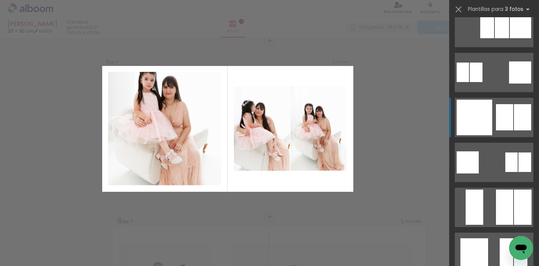
click at [491, 114] on quentale-layouter at bounding box center [494, 117] width 79 height 39
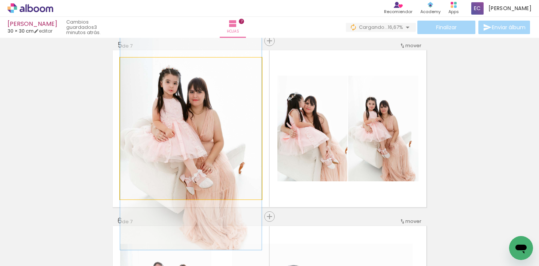
drag, startPoint x: 207, startPoint y: 119, endPoint x: 208, endPoint y: 134, distance: 15.0
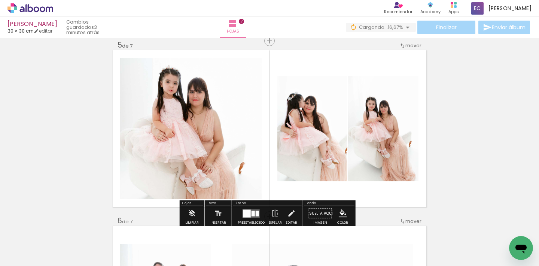
click at [481, 124] on div "Insertar hoja 1 de 7 Insertar hoja 2 de 7 Insertar hoja 3 de 7 Insertar hoja 4 …" at bounding box center [269, 31] width 539 height 1405
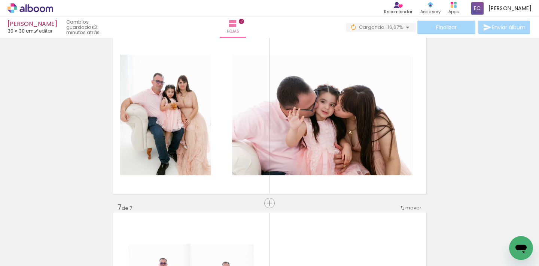
scroll to position [906, 0]
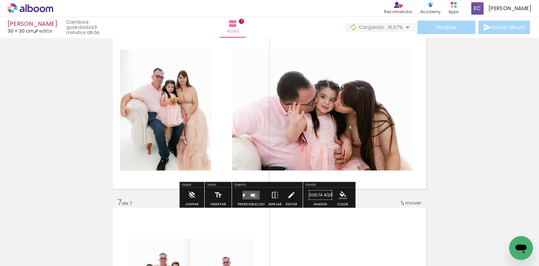
click at [253, 195] on div at bounding box center [253, 195] width 4 height 3
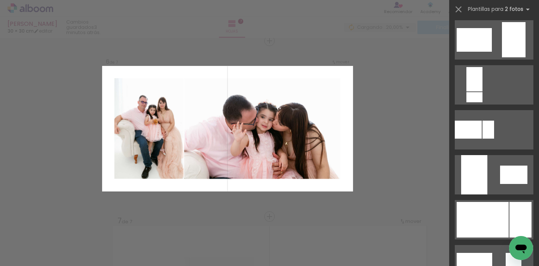
scroll to position [393, 0]
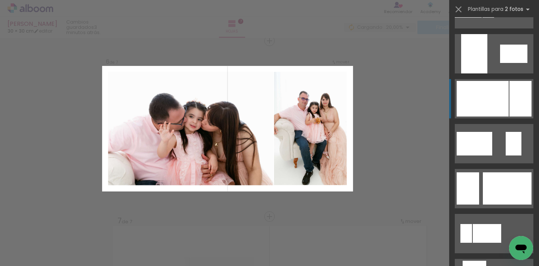
click at [492, 90] on div at bounding box center [483, 99] width 52 height 36
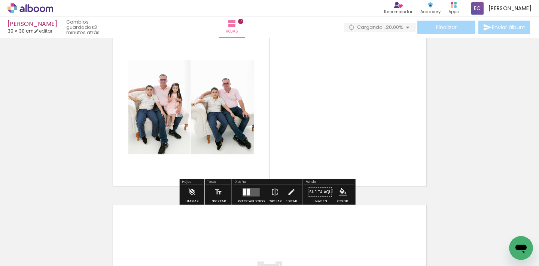
scroll to position [1084, 0]
click at [255, 191] on quentale-layouter at bounding box center [251, 192] width 17 height 9
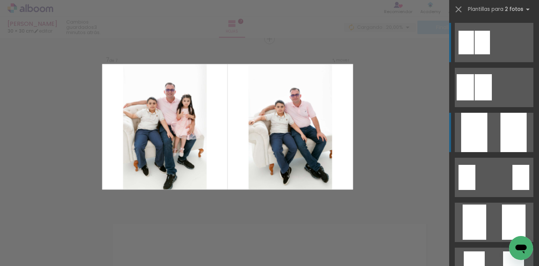
scroll to position [1063, 0]
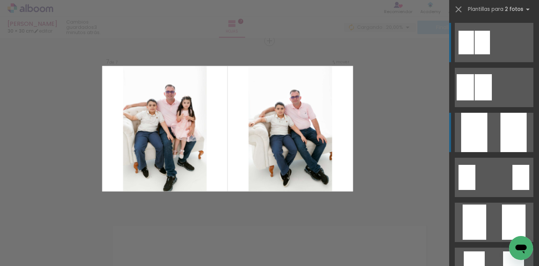
click at [504, 129] on div at bounding box center [514, 132] width 26 height 39
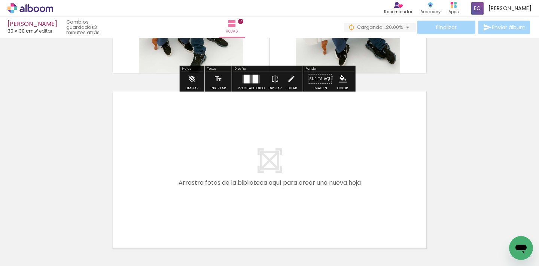
scroll to position [1202, 0]
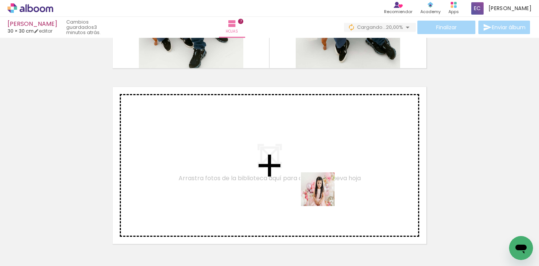
drag, startPoint x: 323, startPoint y: 196, endPoint x: 324, endPoint y: 192, distance: 3.8
click at [324, 192] on quentale-workspace at bounding box center [269, 133] width 539 height 266
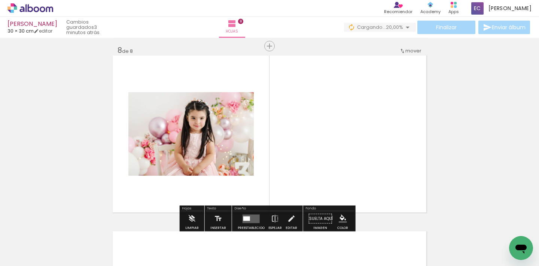
scroll to position [1238, 0]
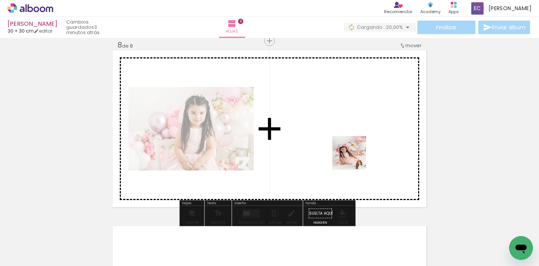
drag, startPoint x: 355, startPoint y: 239, endPoint x: 358, endPoint y: 152, distance: 86.9
click at [355, 153] on quentale-workspace at bounding box center [269, 133] width 539 height 266
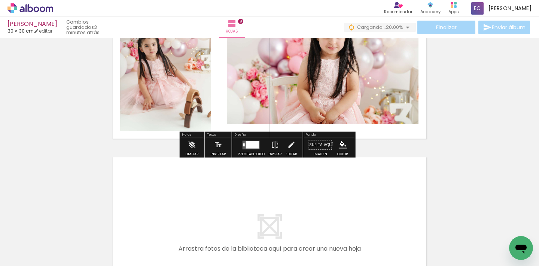
scroll to position [1314, 0]
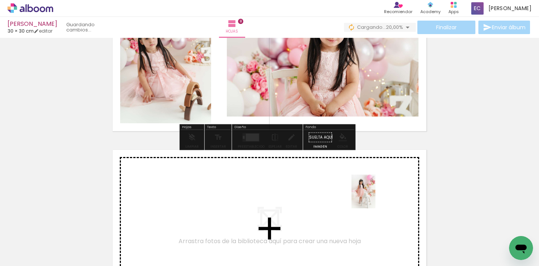
drag, startPoint x: 398, startPoint y: 237, endPoint x: 427, endPoint y: 240, distance: 29.4
click at [374, 197] on quentale-workspace at bounding box center [269, 133] width 539 height 266
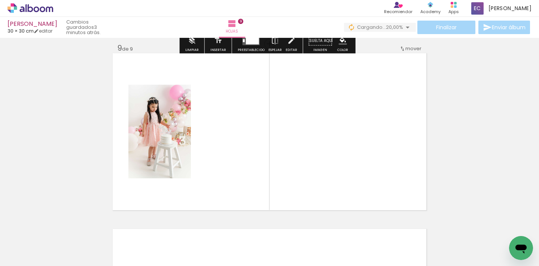
scroll to position [1414, 0]
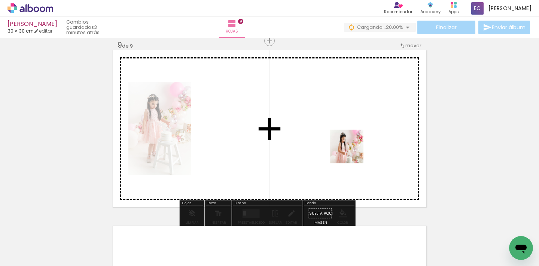
drag, startPoint x: 432, startPoint y: 239, endPoint x: 347, endPoint y: 146, distance: 125.3
click at [347, 146] on quentale-workspace at bounding box center [269, 133] width 539 height 266
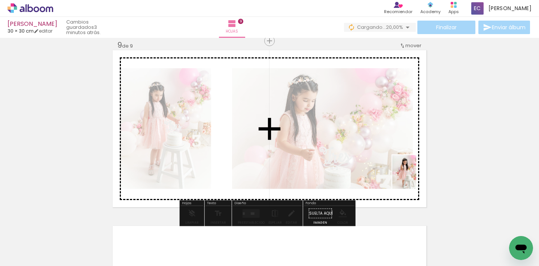
drag, startPoint x: 483, startPoint y: 239, endPoint x: 415, endPoint y: 177, distance: 91.4
click at [415, 177] on quentale-workspace at bounding box center [269, 133] width 539 height 266
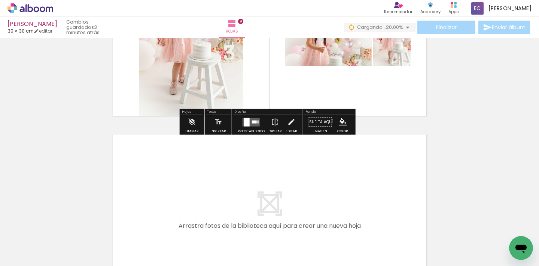
scroll to position [1507, 0]
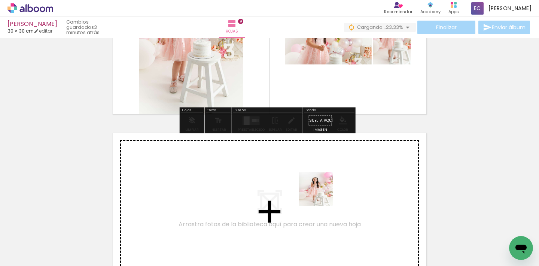
drag, startPoint x: 337, startPoint y: 246, endPoint x: 390, endPoint y: 229, distance: 56.2
click at [319, 186] on quentale-workspace at bounding box center [269, 133] width 539 height 266
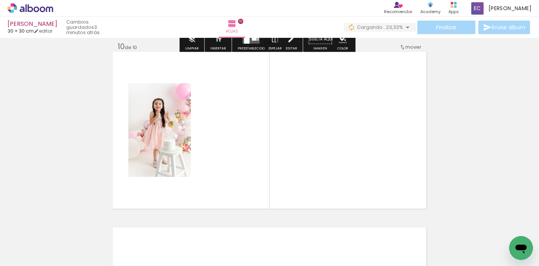
scroll to position [1590, 0]
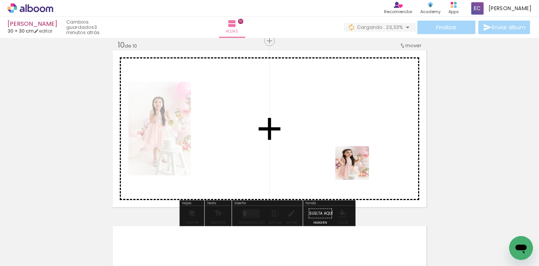
drag, startPoint x: 376, startPoint y: 243, endPoint x: 409, endPoint y: 231, distance: 34.8
click at [354, 161] on quentale-workspace at bounding box center [269, 133] width 539 height 266
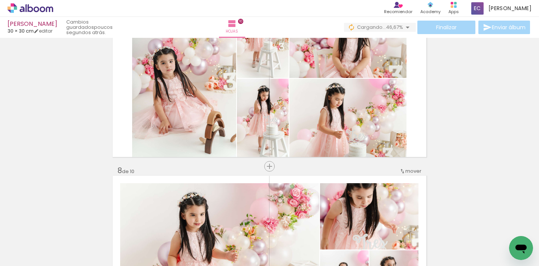
scroll to position [0, 782]
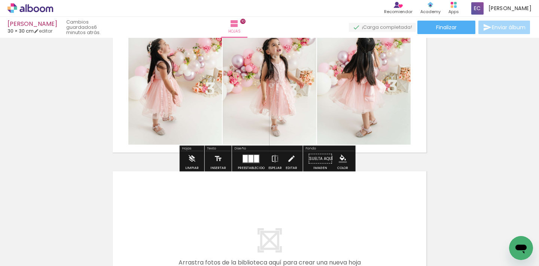
scroll to position [1779, 0]
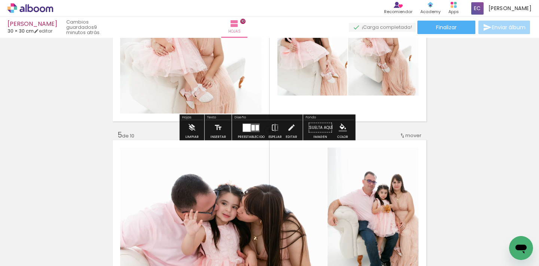
scroll to position [360, 0]
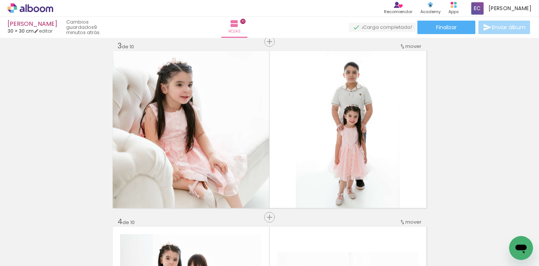
click at [177, 89] on quentale-photo at bounding box center [191, 129] width 156 height 157
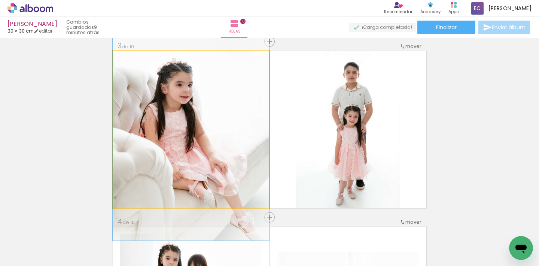
click at [153, 149] on quentale-photo at bounding box center [191, 129] width 156 height 157
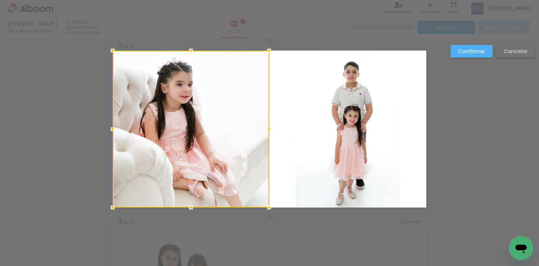
scroll to position [361, 0]
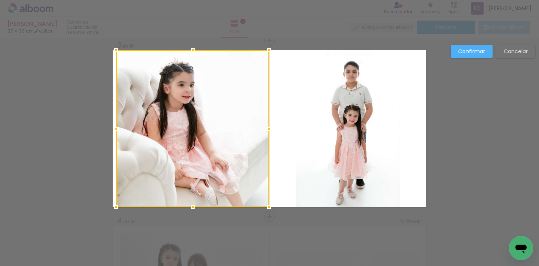
drag, startPoint x: 109, startPoint y: 128, endPoint x: 93, endPoint y: 130, distance: 15.8
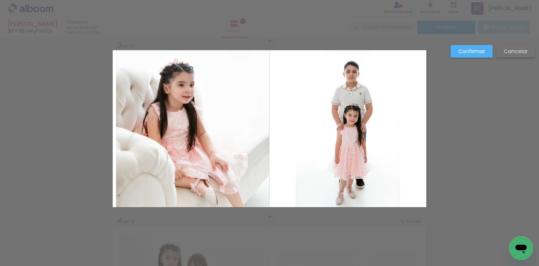
click at [119, 124] on quentale-photo at bounding box center [192, 128] width 153 height 157
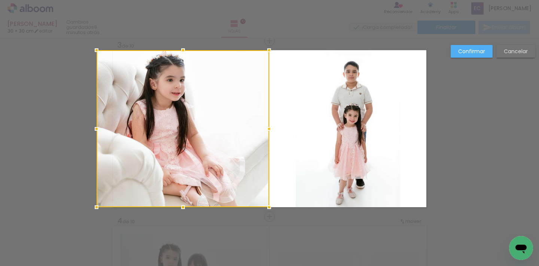
drag, startPoint x: 112, startPoint y: 128, endPoint x: 70, endPoint y: 131, distance: 42.4
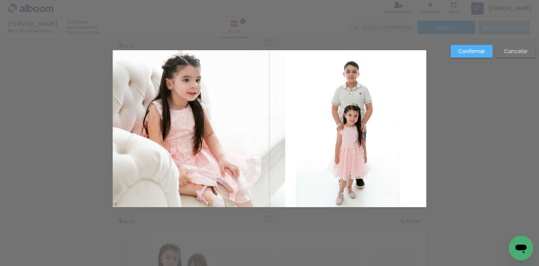
click at [0, 0] on slot "Confirmar" at bounding box center [0, 0] width 0 height 0
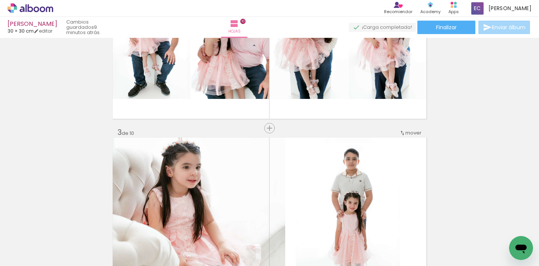
scroll to position [0, 0]
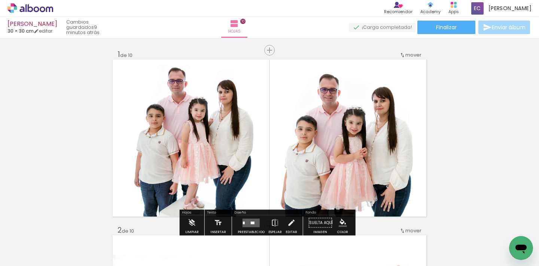
scroll to position [0, 782]
